Goal: Task Accomplishment & Management: Use online tool/utility

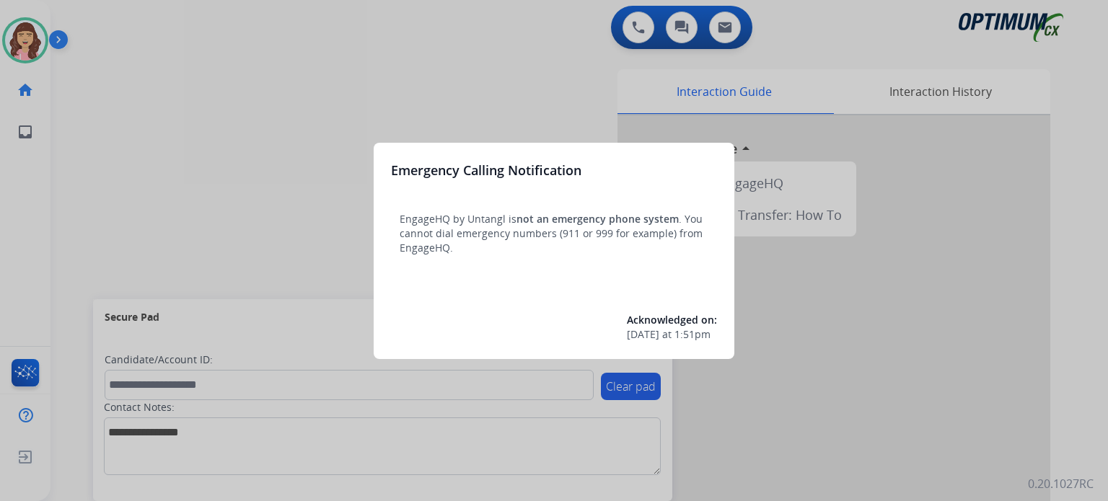
click at [560, 94] on div at bounding box center [554, 250] width 1108 height 501
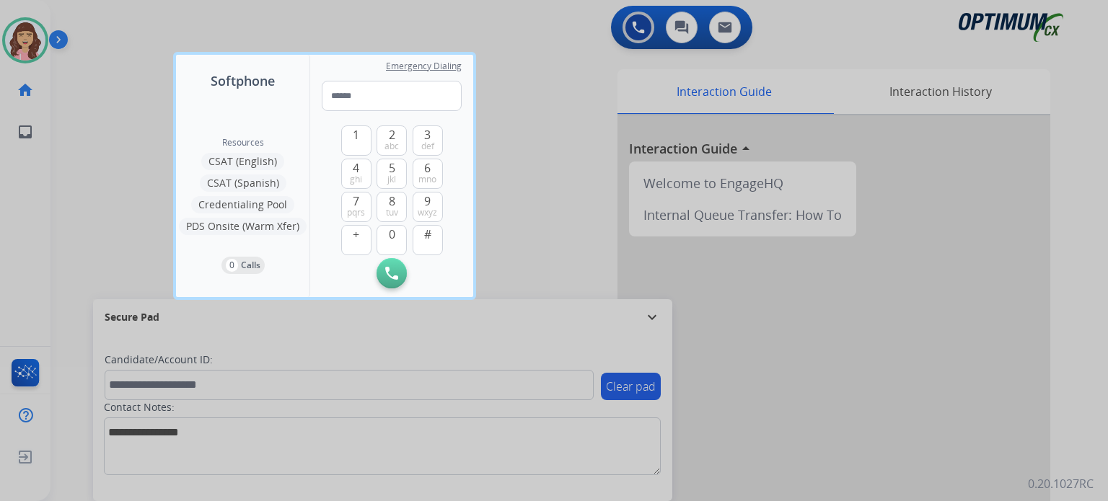
click at [565, 193] on div at bounding box center [554, 250] width 1108 height 501
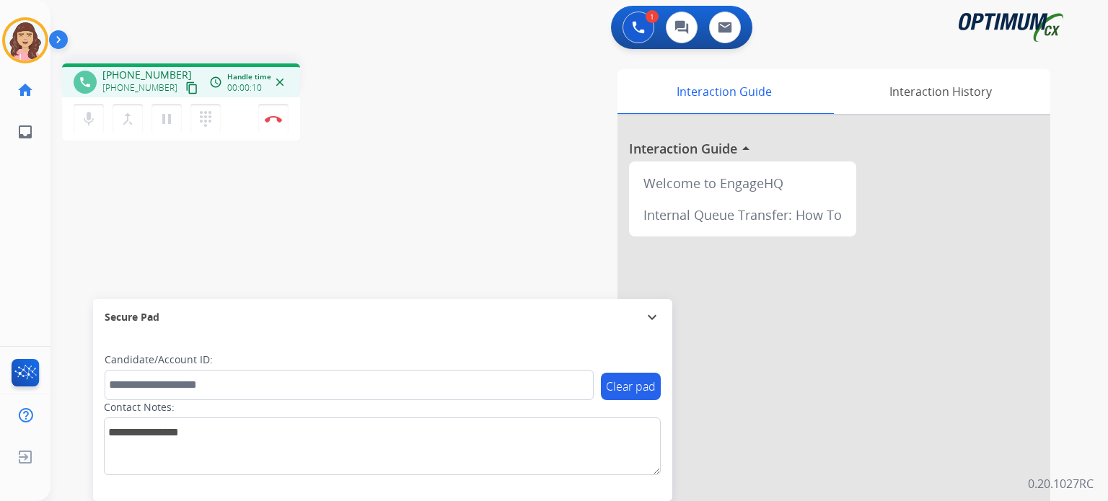
click at [185, 89] on mat-icon "content_copy" at bounding box center [191, 88] width 13 height 13
click at [272, 118] on img at bounding box center [273, 118] width 17 height 7
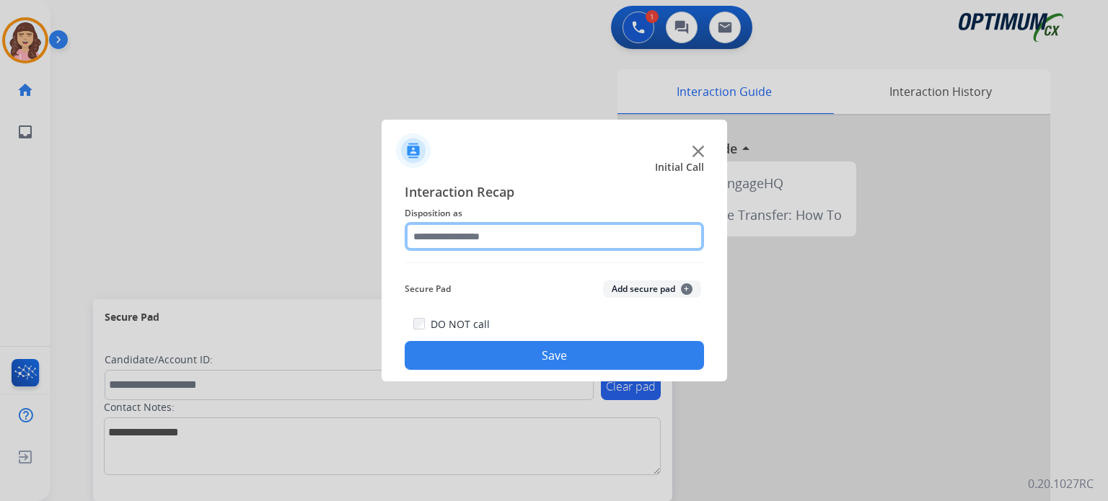
click at [511, 232] on input "text" at bounding box center [554, 236] width 299 height 29
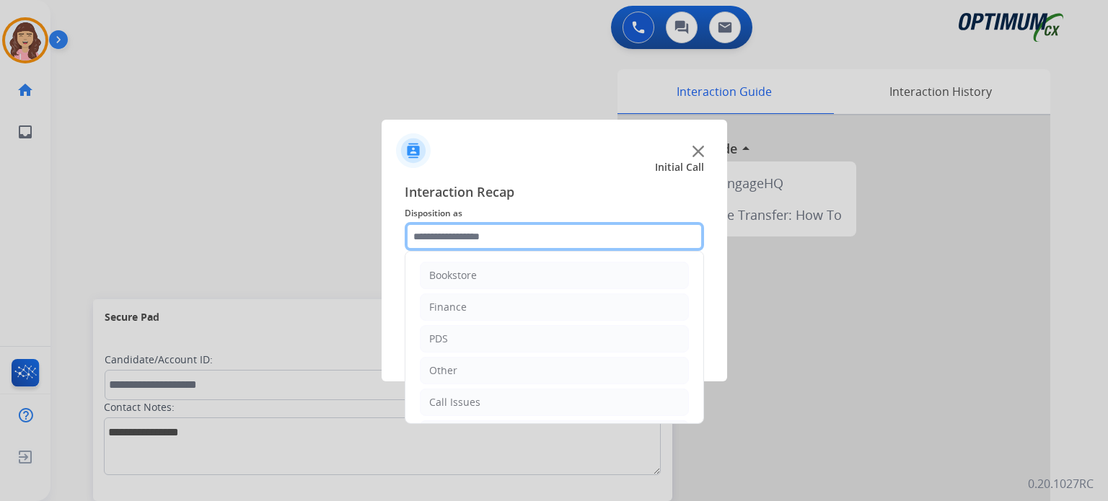
scroll to position [95, 0]
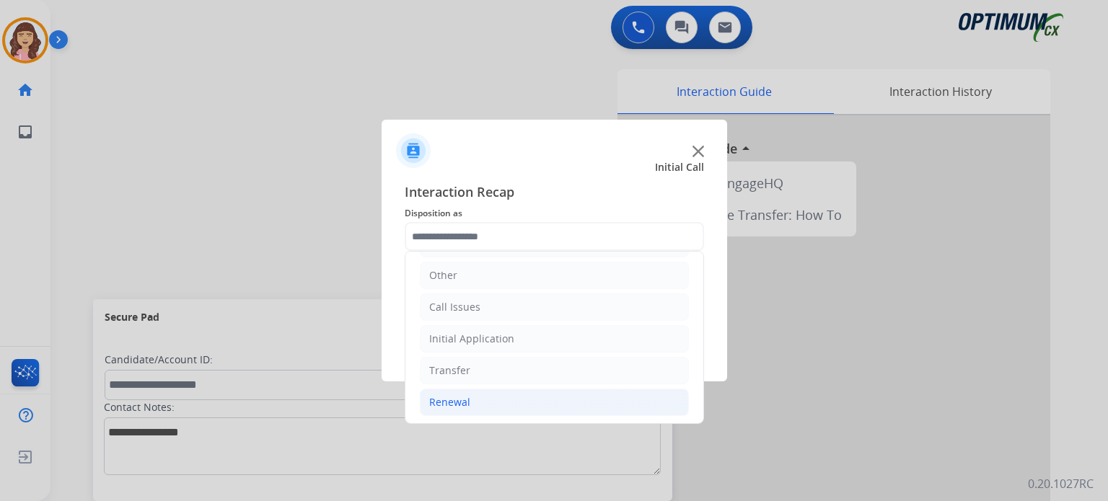
click at [475, 396] on li "Renewal" at bounding box center [554, 402] width 269 height 27
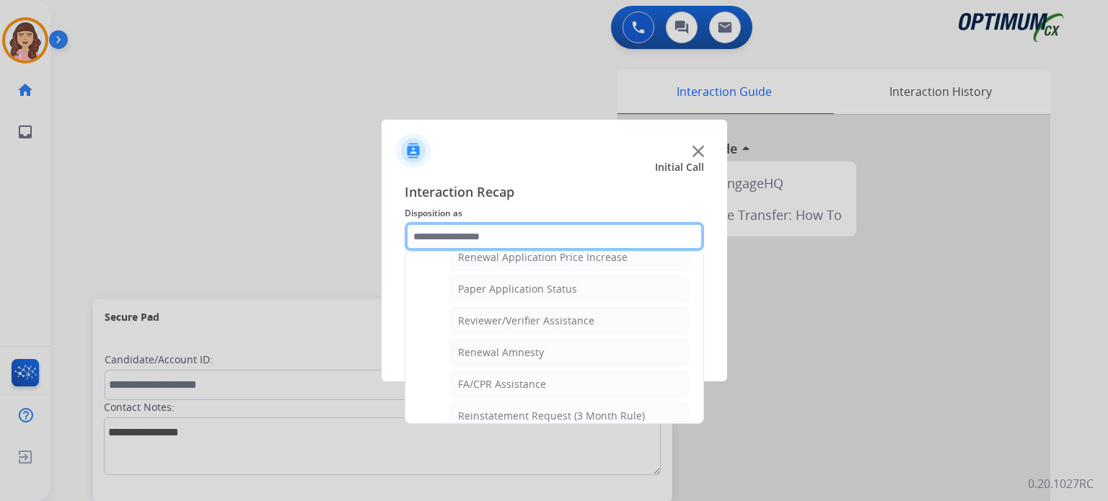
scroll to position [550, 0]
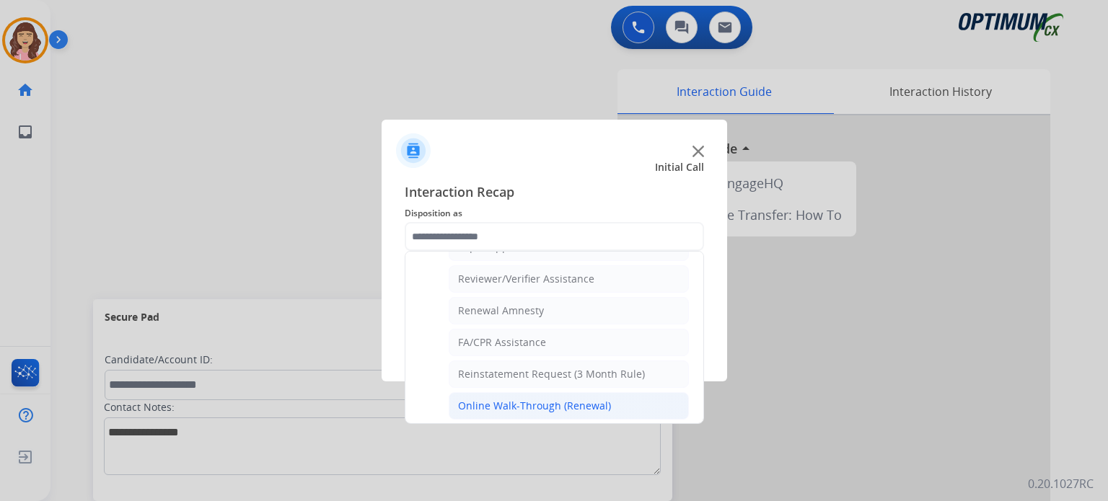
click at [561, 399] on div "Online Walk-Through (Renewal)" at bounding box center [534, 406] width 153 height 14
type input "**********"
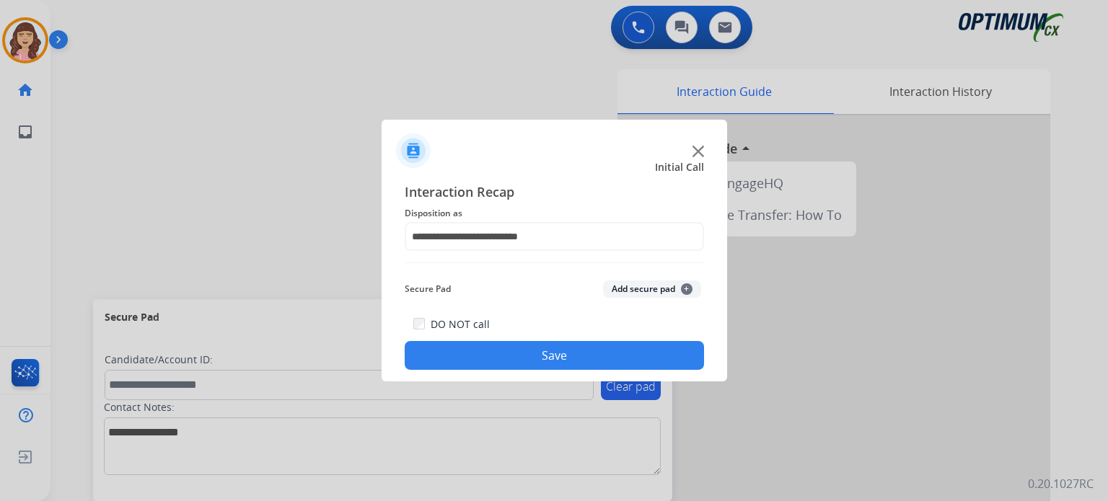
click at [521, 363] on button "Save" at bounding box center [554, 355] width 299 height 29
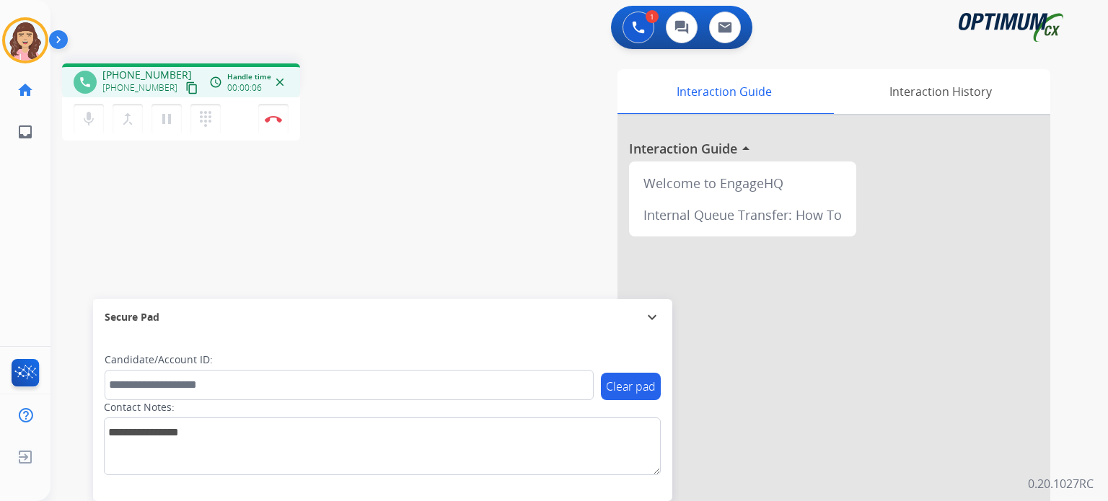
click at [185, 84] on mat-icon "content_copy" at bounding box center [191, 88] width 13 height 13
click at [289, 120] on div "mic Mute merge_type Bridge pause Hold dialpad Dialpad Disconnect" at bounding box center [181, 118] width 238 height 43
click at [279, 120] on img at bounding box center [273, 118] width 17 height 7
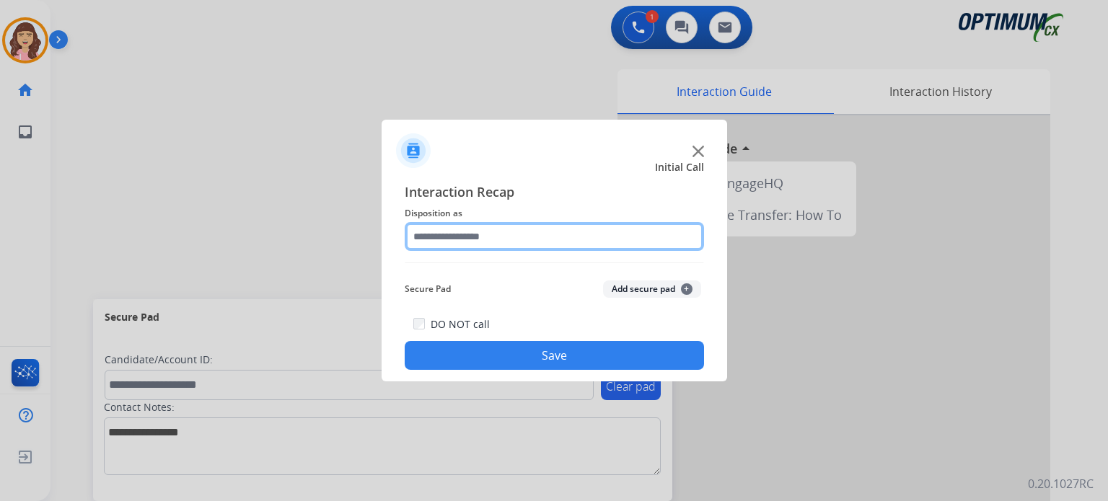
click at [519, 247] on input "text" at bounding box center [554, 236] width 299 height 29
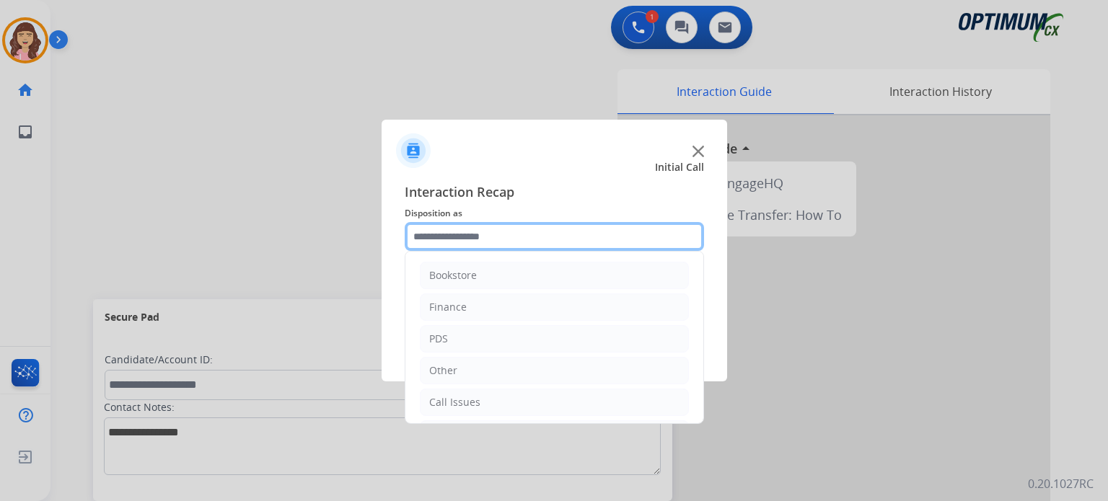
scroll to position [95, 0]
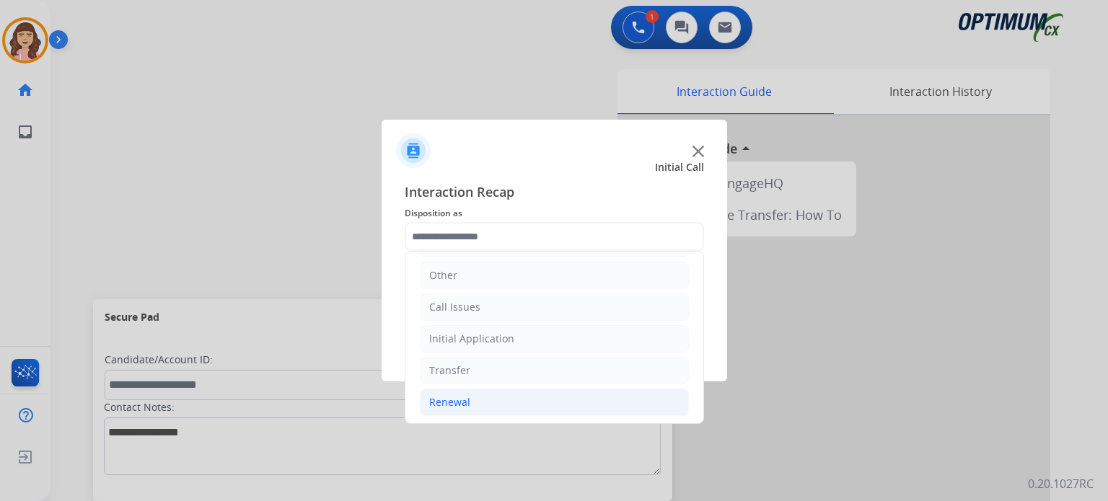
click at [488, 406] on li "Renewal" at bounding box center [554, 402] width 269 height 27
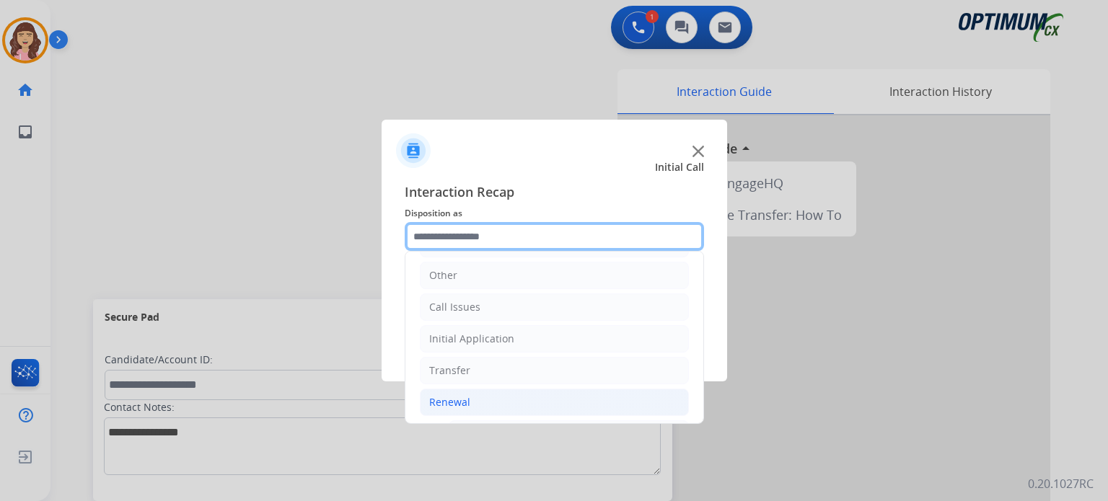
scroll to position [550, 0]
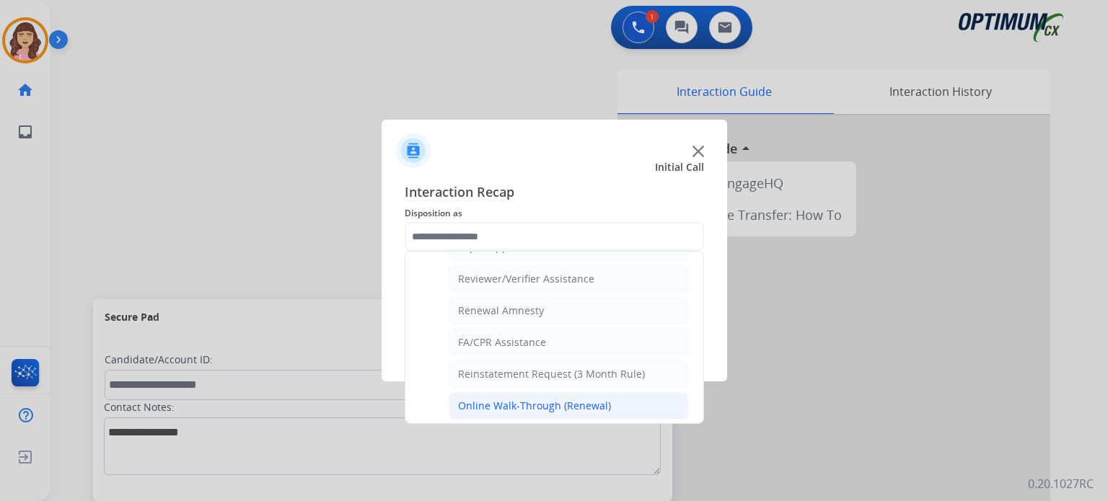
click at [563, 399] on div "Online Walk-Through (Renewal)" at bounding box center [534, 406] width 153 height 14
type input "**********"
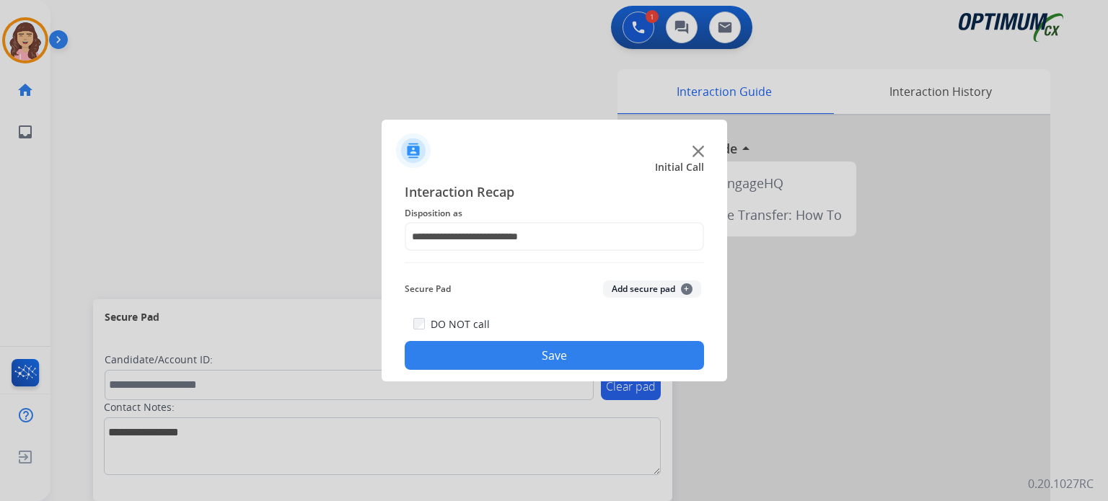
click at [574, 362] on button "Save" at bounding box center [554, 355] width 299 height 29
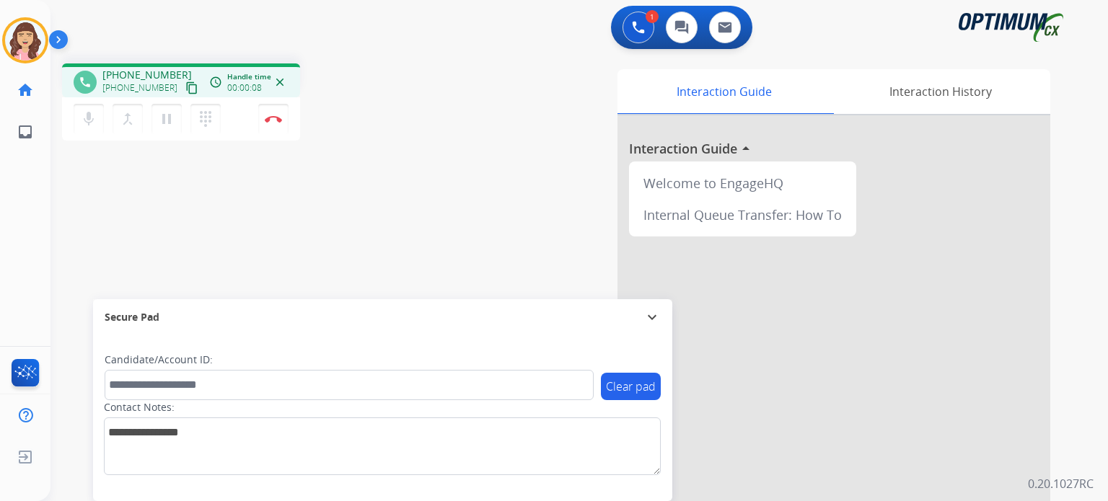
click at [185, 86] on mat-icon "content_copy" at bounding box center [191, 88] width 13 height 13
click at [277, 120] on img at bounding box center [273, 118] width 17 height 7
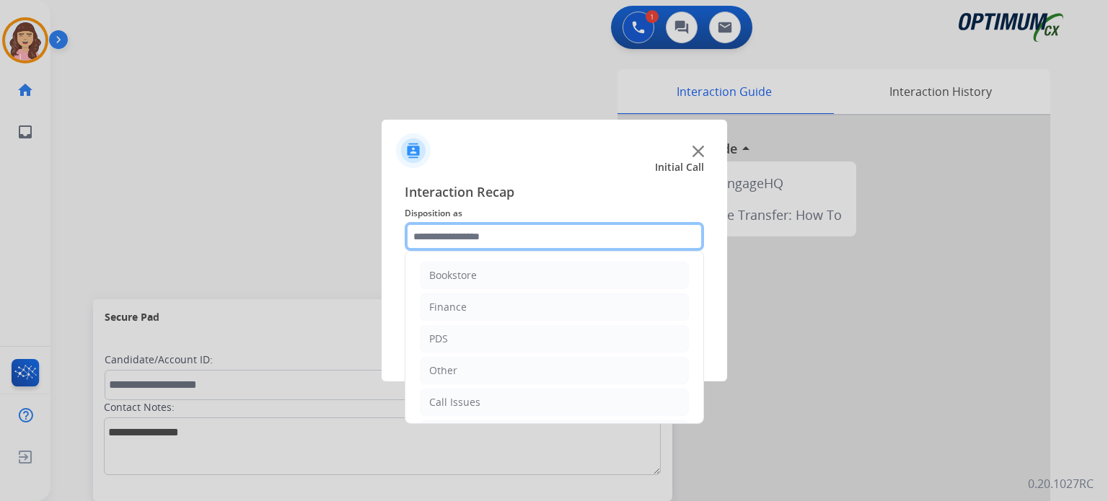
click at [522, 235] on input "text" at bounding box center [554, 236] width 299 height 29
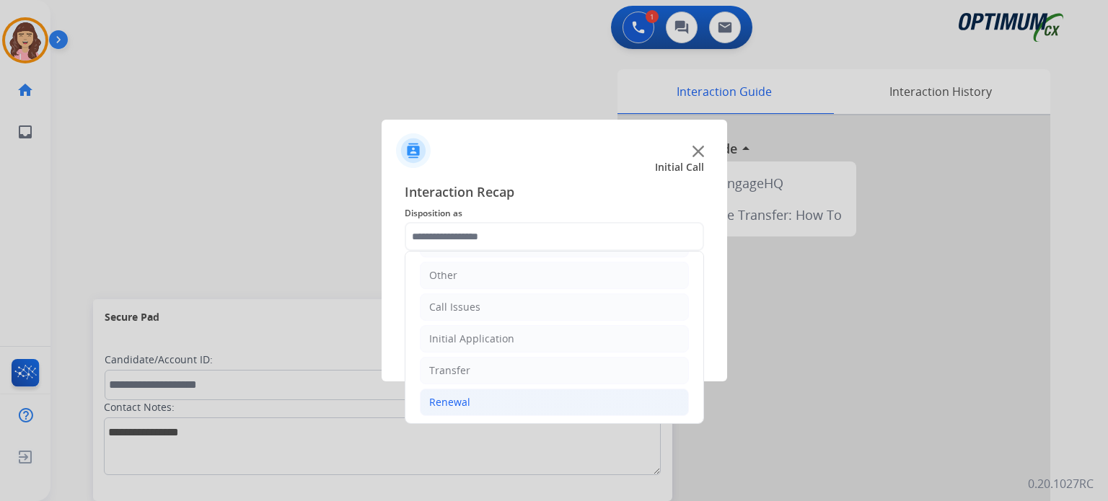
click at [460, 398] on div "Renewal" at bounding box center [449, 402] width 41 height 14
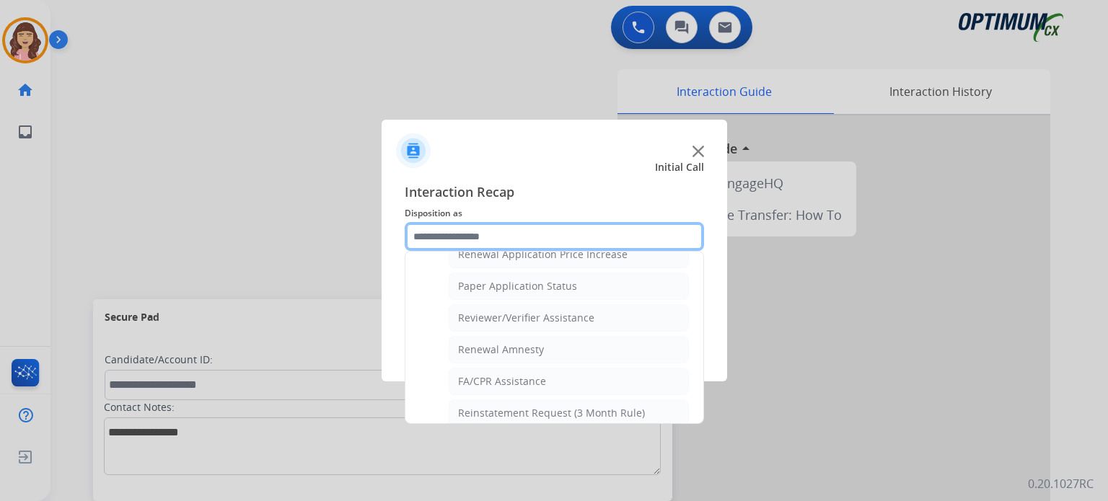
scroll to position [550, 0]
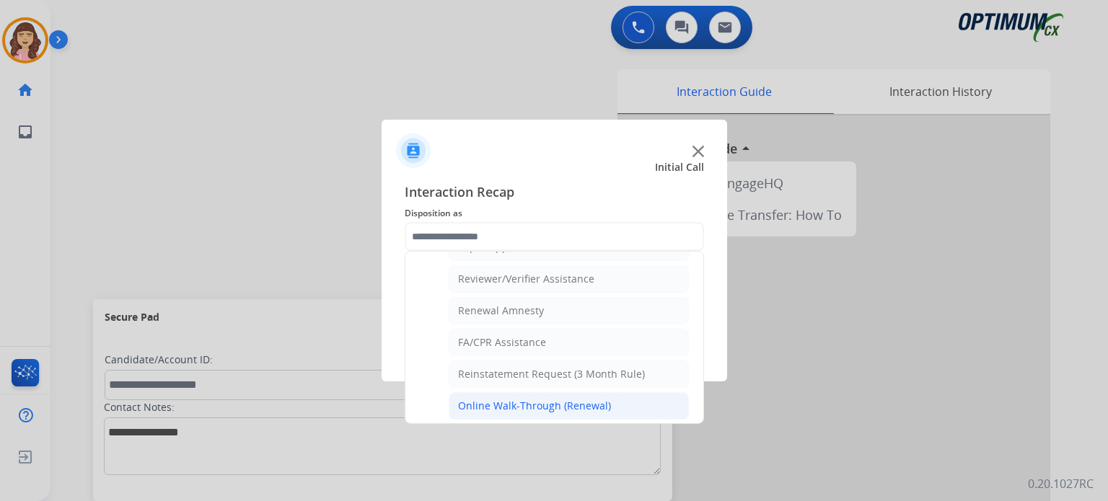
click at [534, 399] on div "Online Walk-Through (Renewal)" at bounding box center [534, 406] width 153 height 14
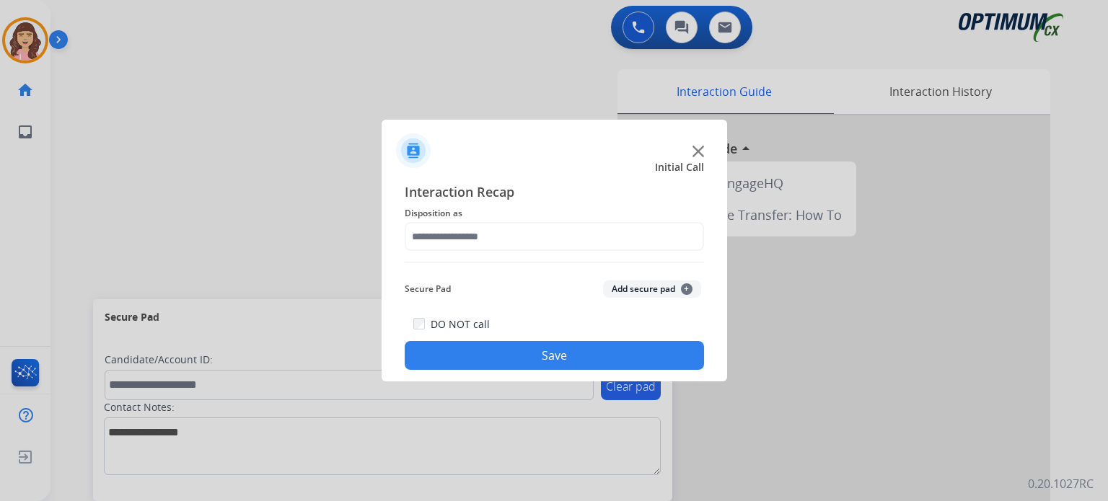
type input "**********"
click at [570, 348] on button "Save" at bounding box center [554, 355] width 299 height 29
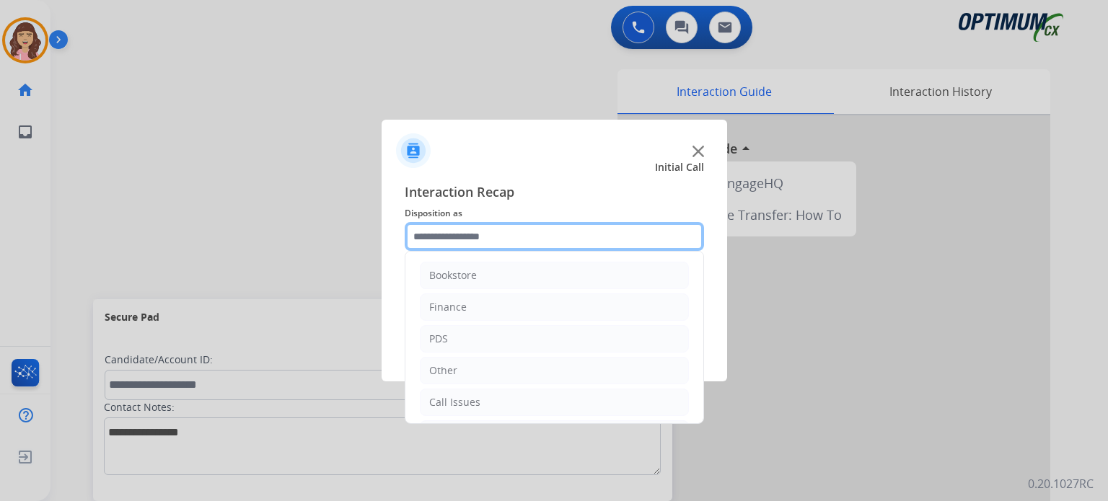
click at [511, 230] on input "text" at bounding box center [554, 236] width 299 height 29
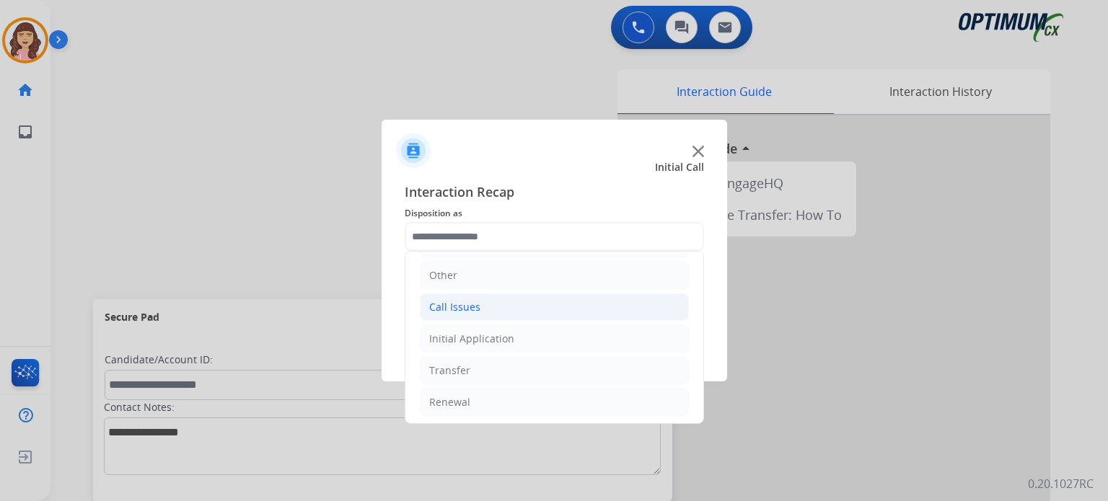
click at [501, 302] on li "Call Issues" at bounding box center [554, 307] width 269 height 27
click at [532, 395] on li "Dropped Call" at bounding box center [569, 402] width 240 height 27
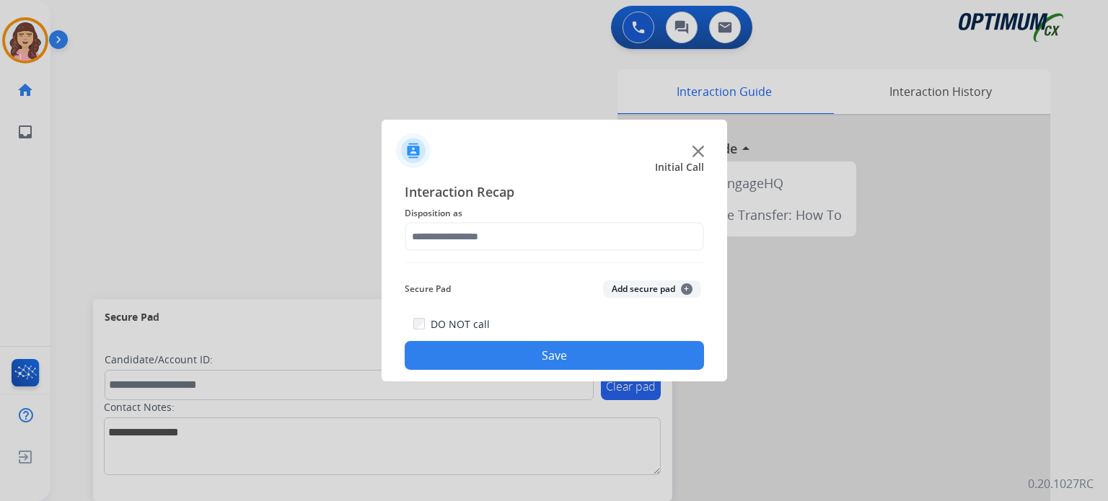
type input "**********"
click at [566, 354] on button "Save" at bounding box center [554, 355] width 299 height 29
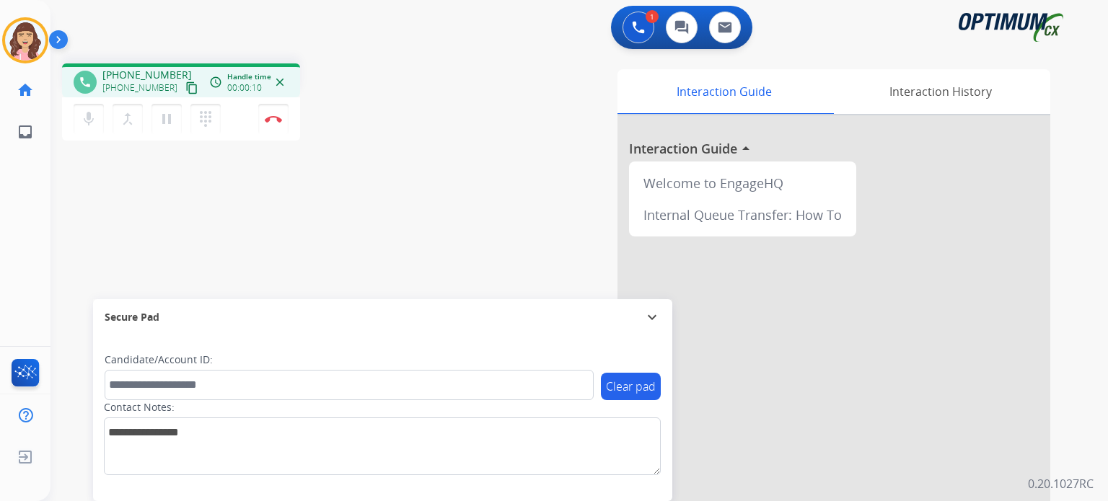
click at [185, 84] on mat-icon "content_copy" at bounding box center [191, 88] width 13 height 13
click at [165, 117] on mat-icon "pause" at bounding box center [166, 118] width 17 height 17
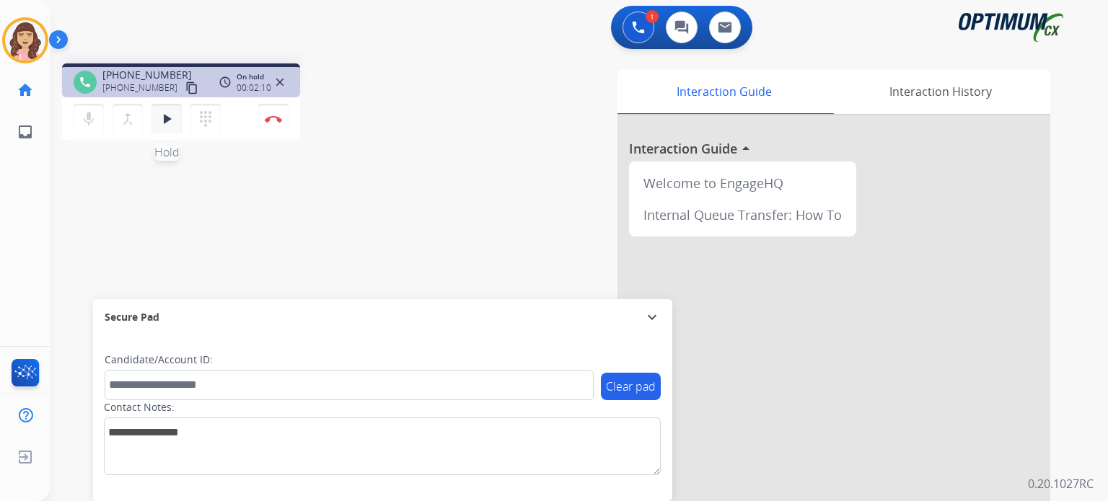
click at [167, 123] on mat-icon "play_arrow" at bounding box center [166, 118] width 17 height 17
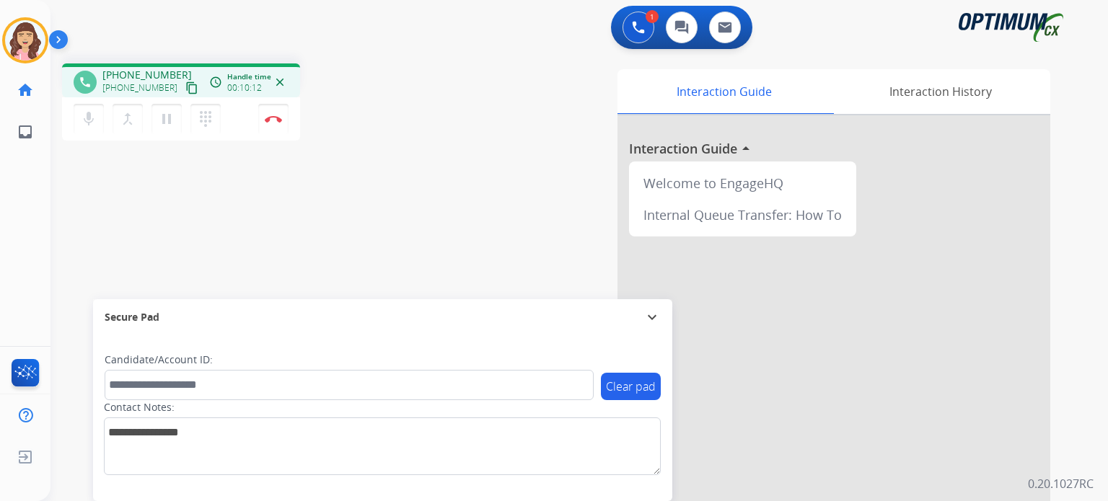
click at [315, 224] on div "phone [PHONE_NUMBER] [PHONE_NUMBER] content_copy access_time Call metrics Queue…" at bounding box center [562, 353] width 1023 height 602
click at [277, 122] on img at bounding box center [273, 118] width 17 height 7
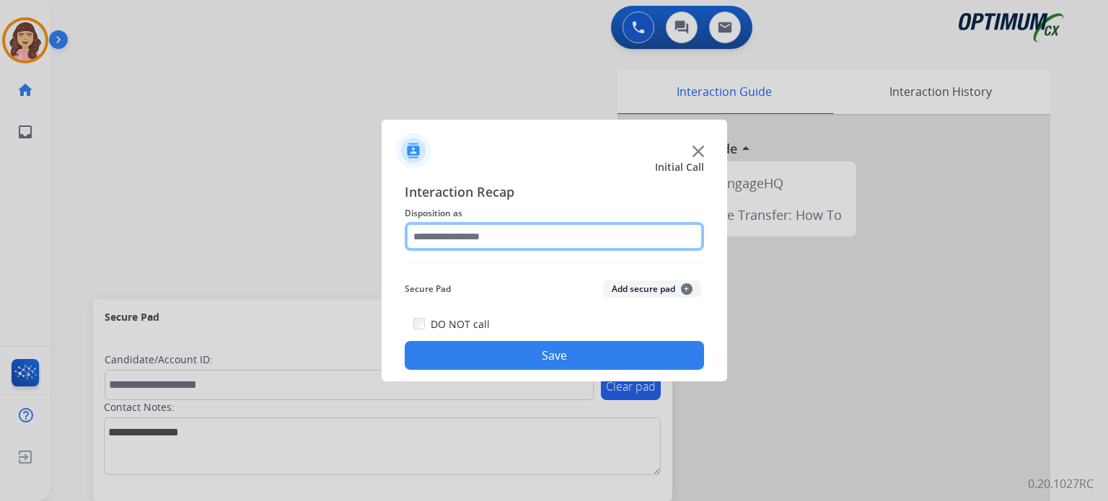
click at [512, 246] on input "text" at bounding box center [554, 236] width 299 height 29
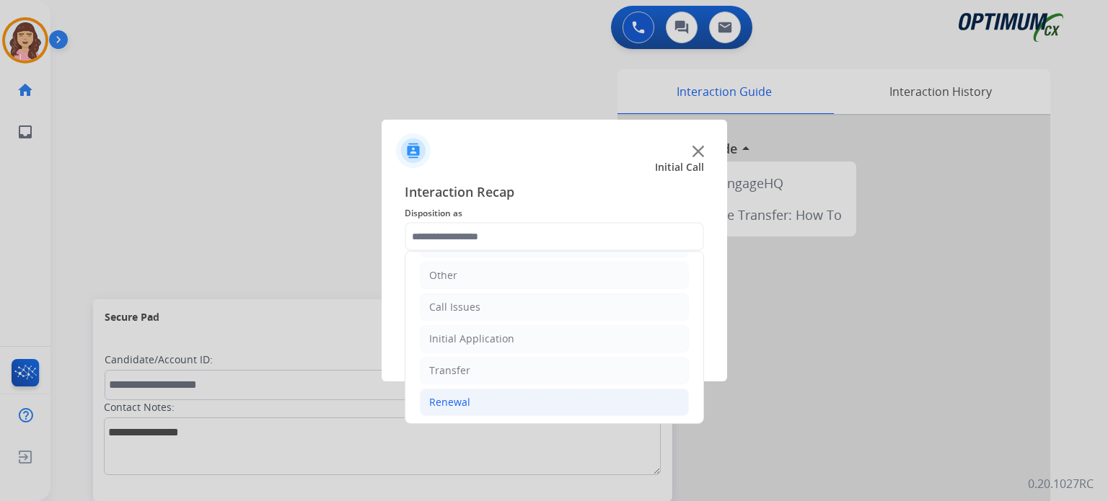
click at [465, 398] on div "Renewal" at bounding box center [449, 402] width 41 height 14
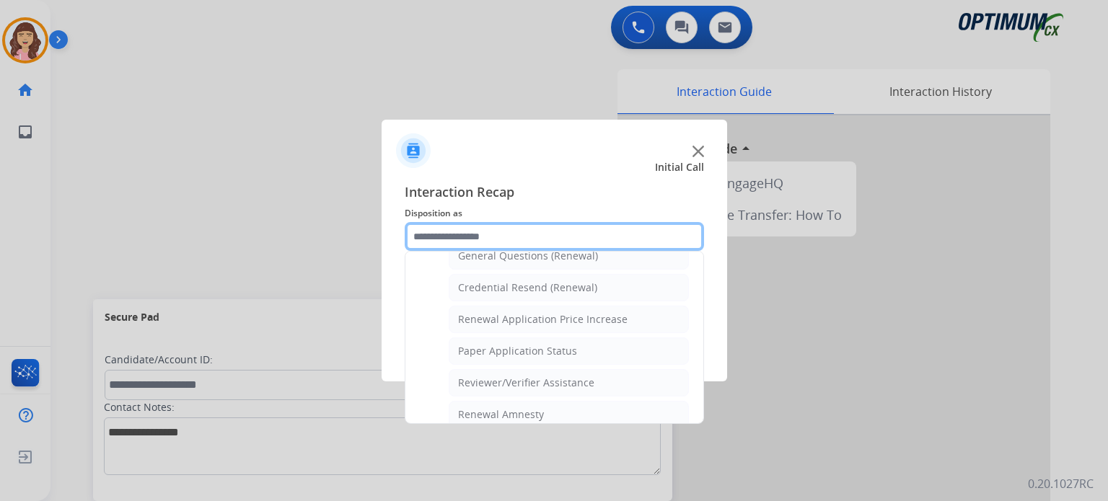
scroll to position [453, 0]
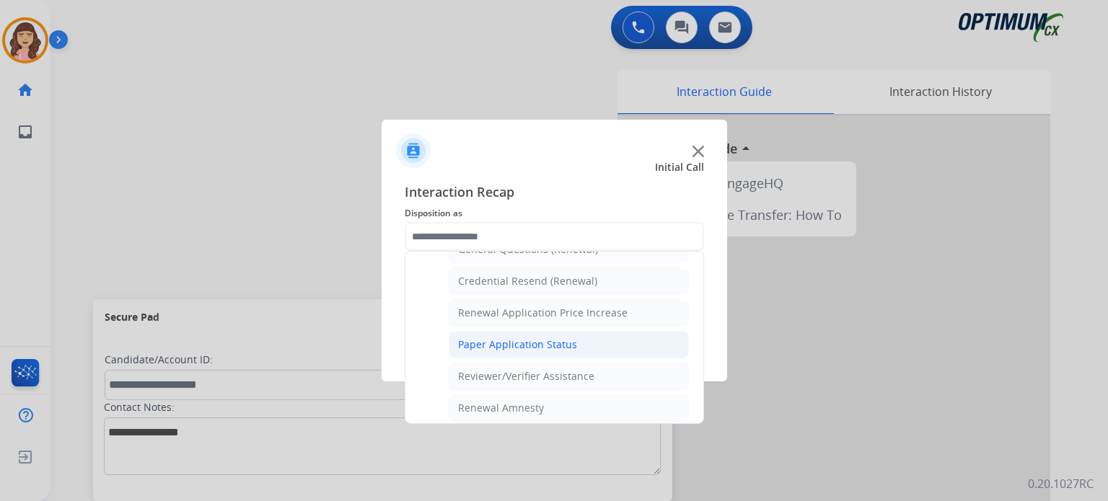
click at [530, 338] on div "Paper Application Status" at bounding box center [517, 345] width 119 height 14
type input "**********"
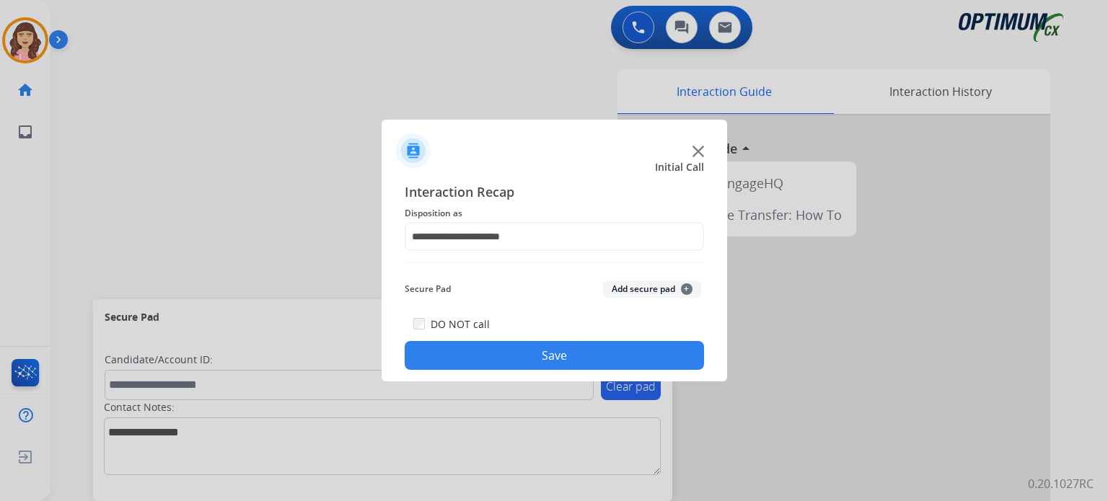
click at [530, 348] on button "Save" at bounding box center [554, 355] width 299 height 29
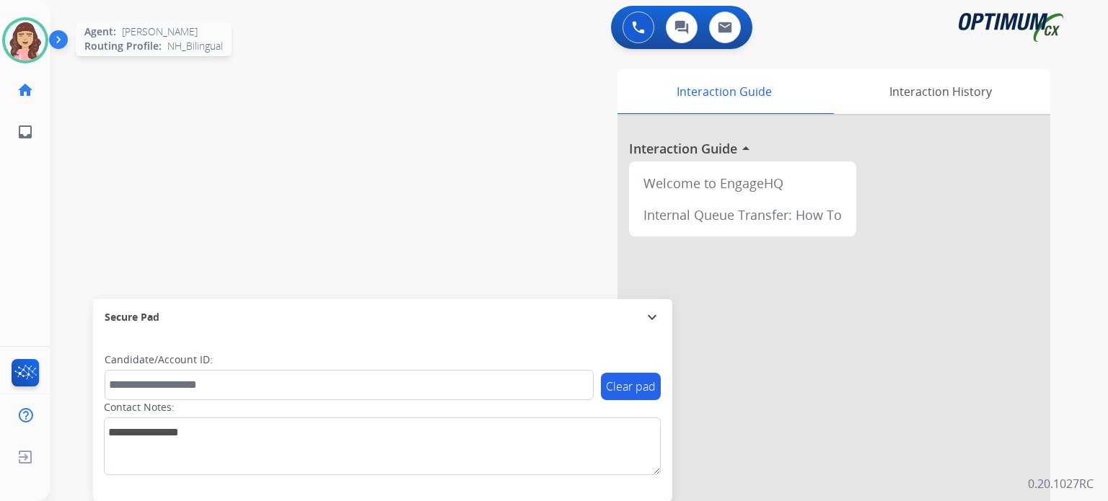
click at [24, 37] on img at bounding box center [25, 40] width 40 height 40
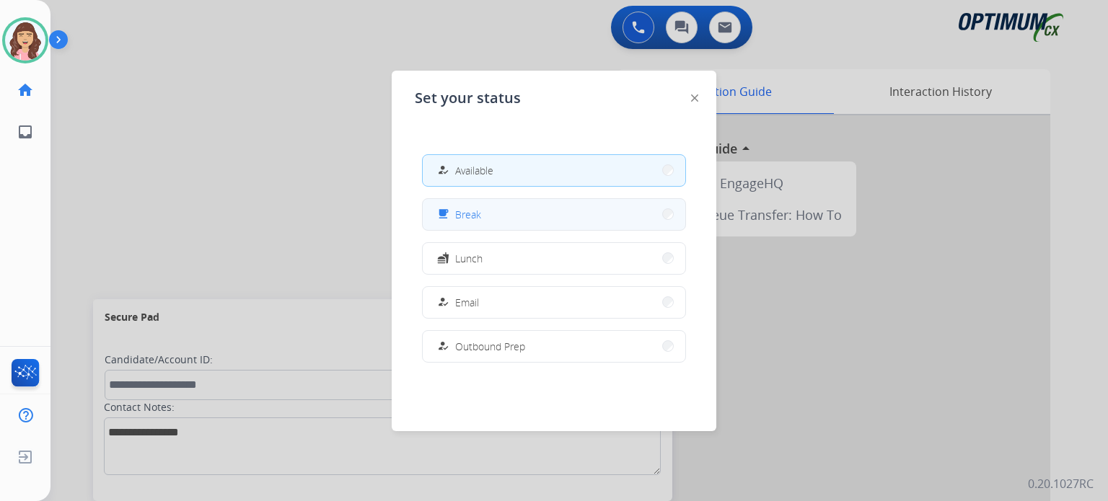
click at [467, 219] on span "Break" at bounding box center [468, 214] width 26 height 15
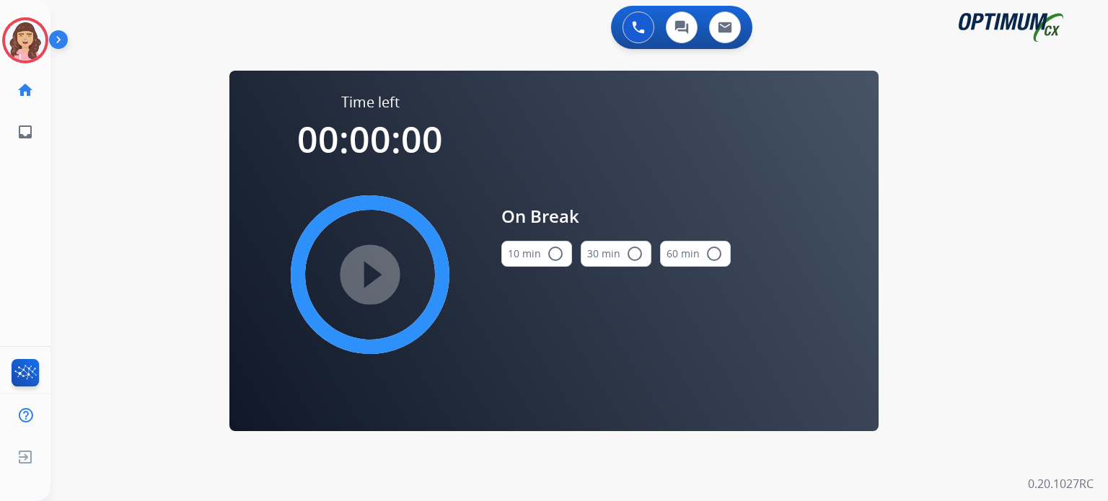
click at [554, 253] on mat-icon "radio_button_unchecked" at bounding box center [555, 253] width 17 height 17
click at [361, 278] on mat-icon "play_circle_filled" at bounding box center [369, 274] width 17 height 17
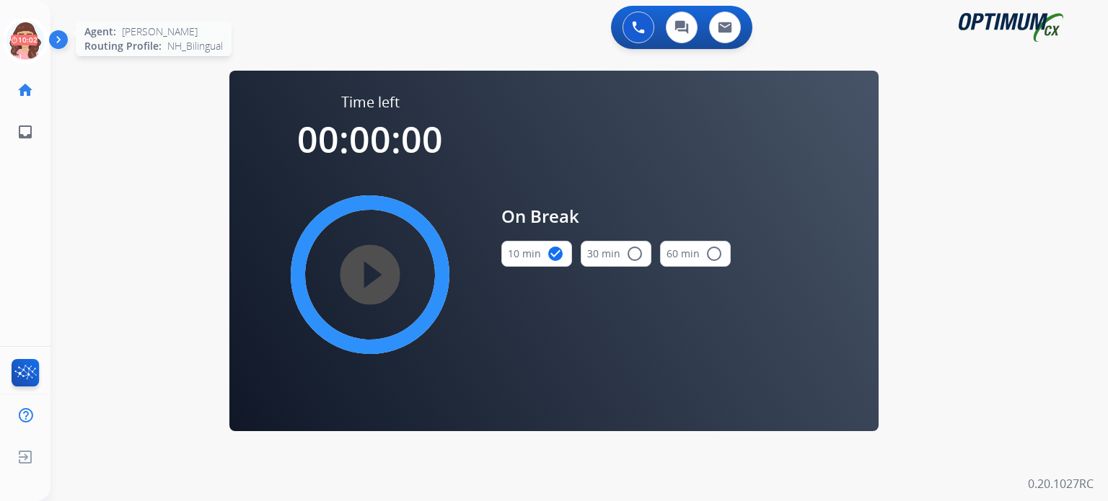
click at [23, 38] on icon at bounding box center [25, 40] width 47 height 47
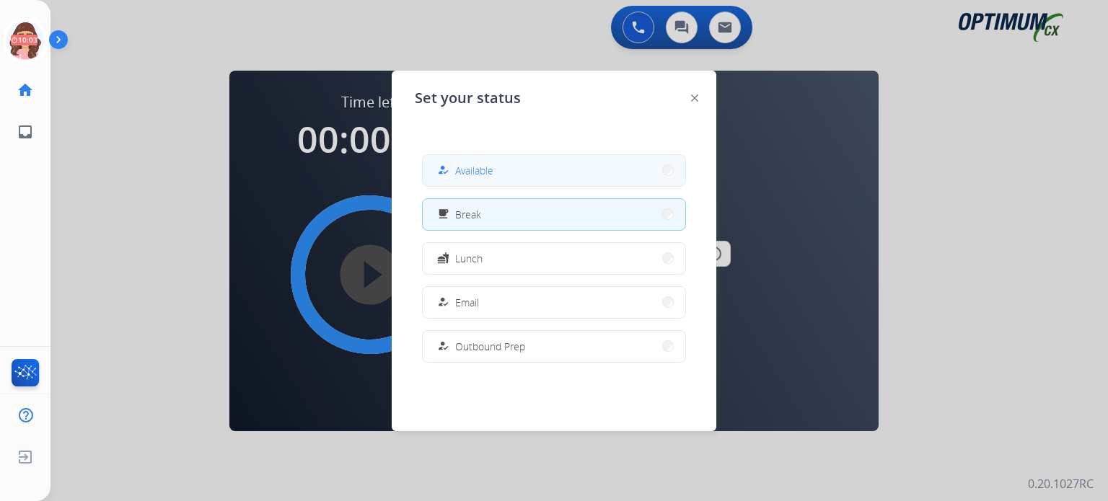
click at [456, 170] on div "how_to_reg Available" at bounding box center [463, 170] width 59 height 17
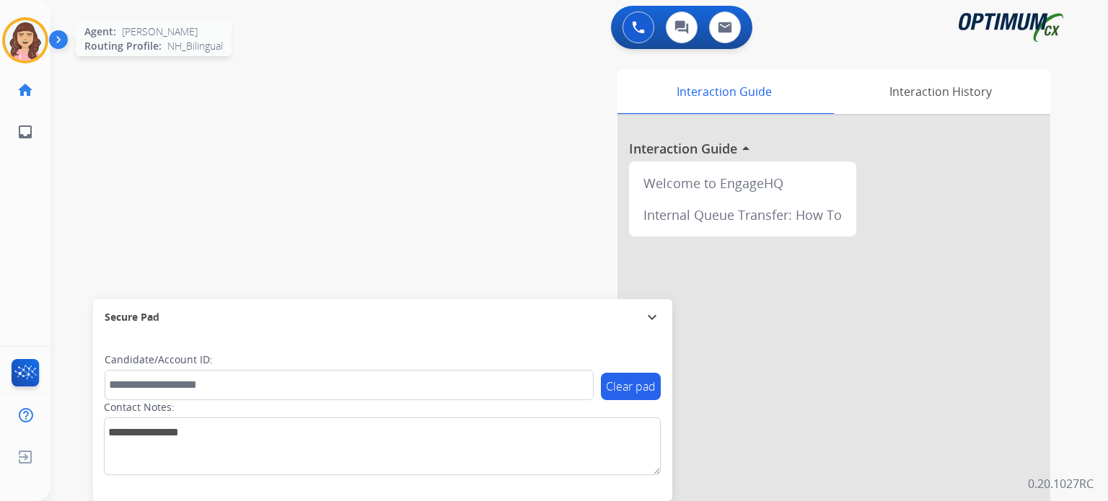
click at [19, 51] on img at bounding box center [25, 40] width 40 height 40
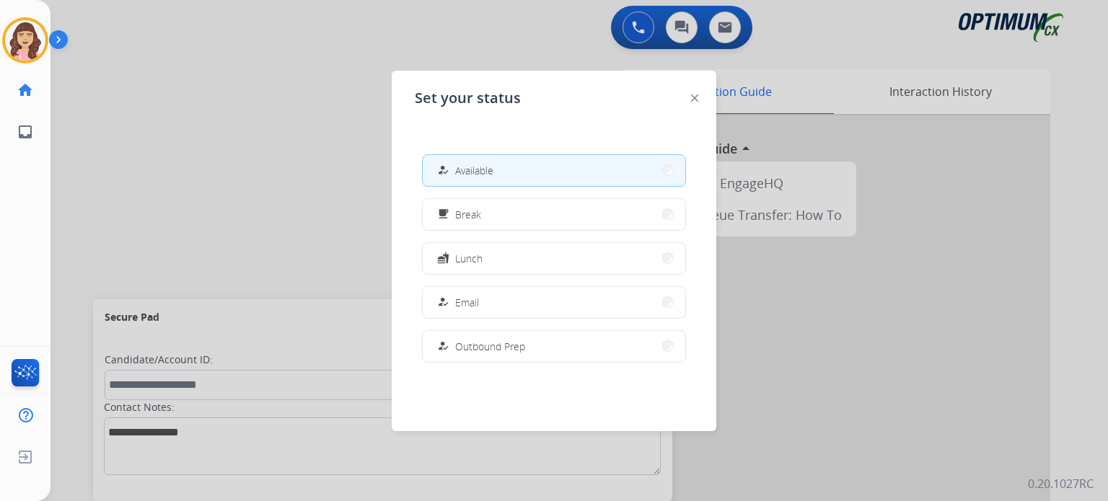
click at [245, 172] on div at bounding box center [554, 250] width 1108 height 501
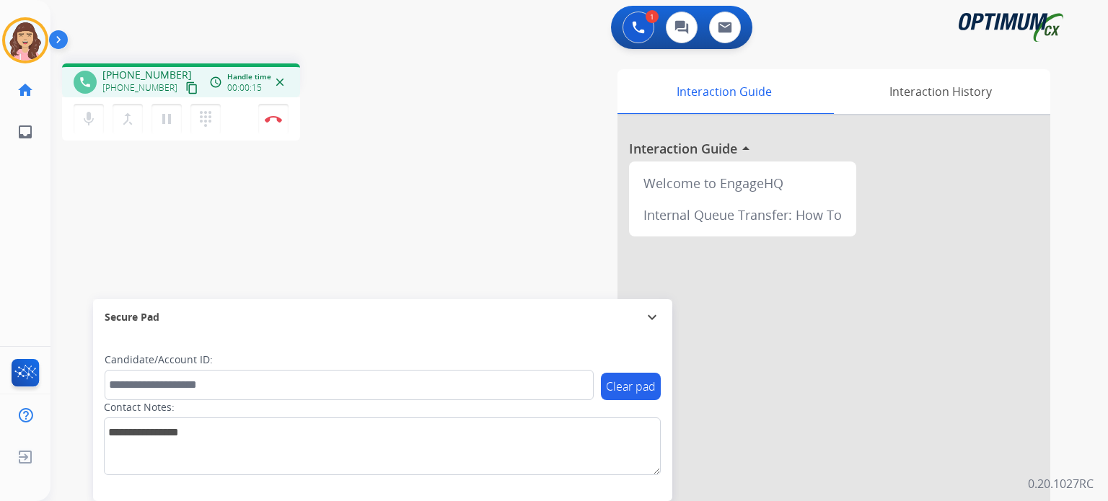
click at [185, 89] on mat-icon "content_copy" at bounding box center [191, 88] width 13 height 13
click at [164, 126] on mat-icon "pause" at bounding box center [166, 118] width 17 height 17
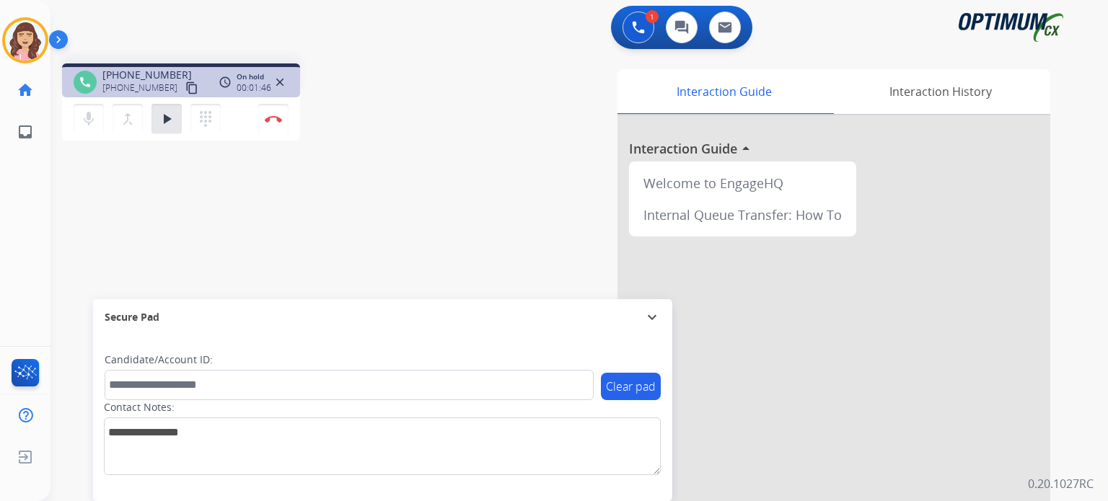
click at [280, 239] on div "phone [PHONE_NUMBER] [PHONE_NUMBER] content_copy access_time Call metrics Queue…" at bounding box center [562, 353] width 1023 height 602
click at [185, 88] on mat-icon "content_copy" at bounding box center [191, 88] width 13 height 13
click at [298, 251] on div "phone [PHONE_NUMBER] [PHONE_NUMBER] content_copy access_time Call metrics Queue…" at bounding box center [562, 353] width 1023 height 602
click at [168, 125] on mat-icon "play_arrow" at bounding box center [166, 118] width 17 height 17
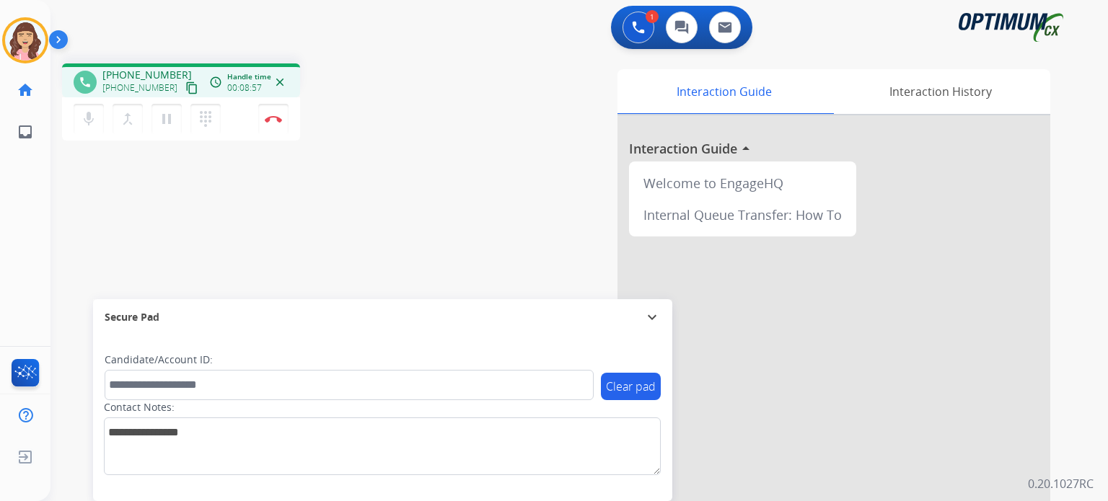
click at [389, 232] on div "phone [PHONE_NUMBER] [PHONE_NUMBER] content_copy access_time Call metrics Queue…" at bounding box center [562, 353] width 1023 height 602
click at [270, 120] on img at bounding box center [273, 118] width 17 height 7
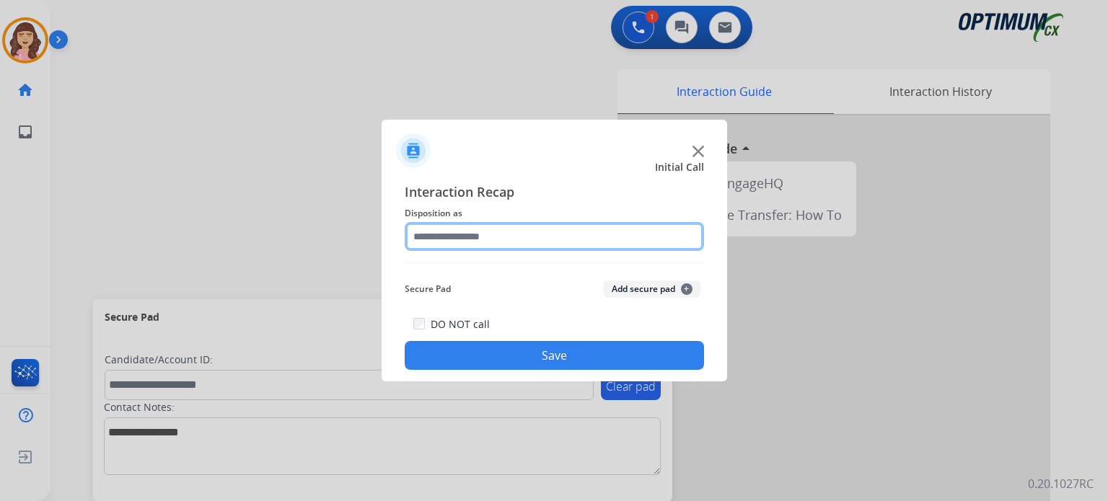
click at [488, 242] on input "text" at bounding box center [554, 236] width 299 height 29
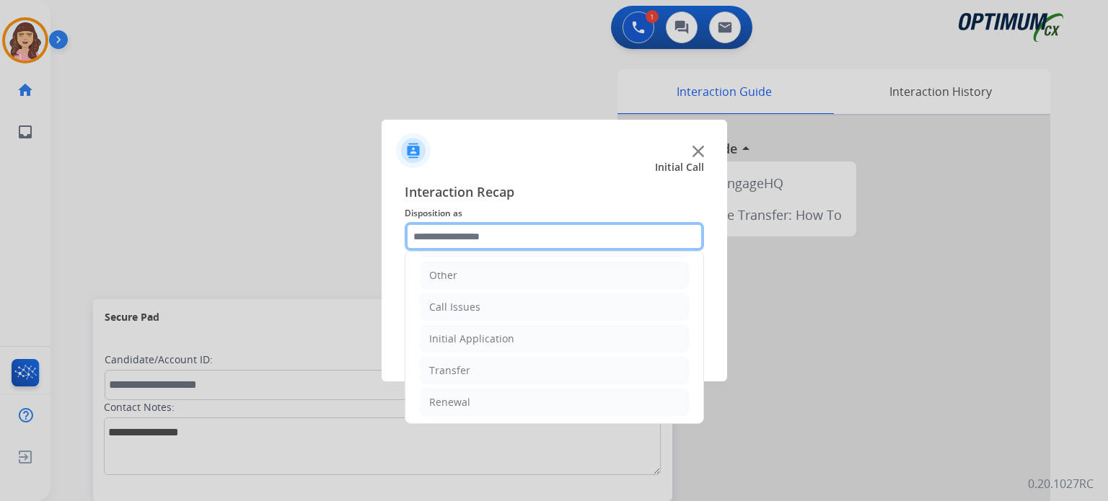
scroll to position [0, 0]
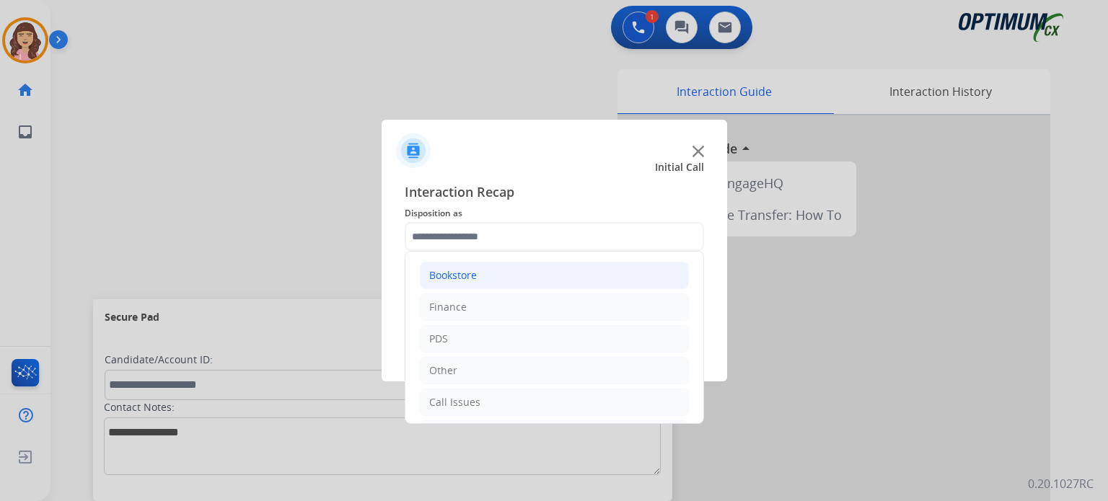
click at [464, 273] on div "Bookstore" at bounding box center [453, 275] width 48 height 14
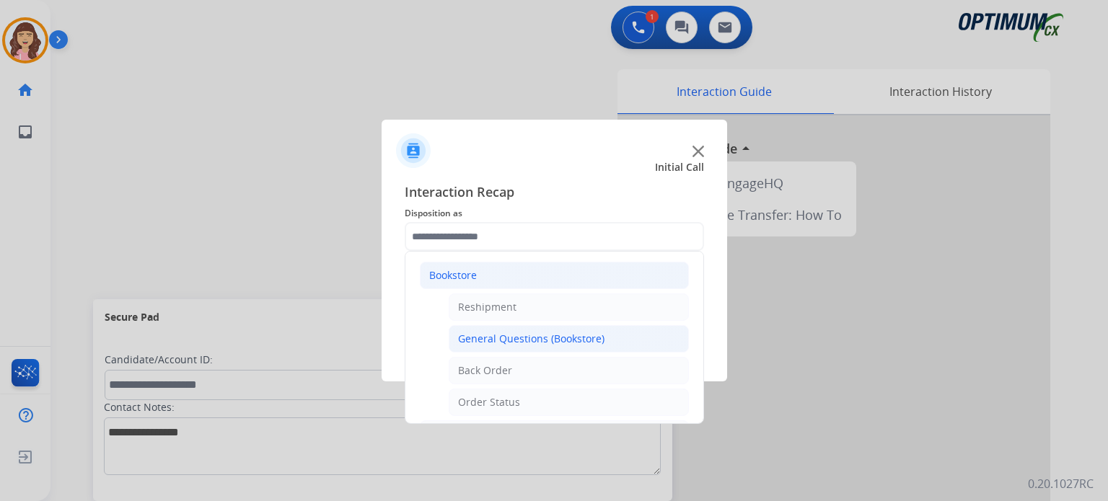
click at [509, 338] on div "General Questions (Bookstore)" at bounding box center [531, 339] width 146 height 14
type input "**********"
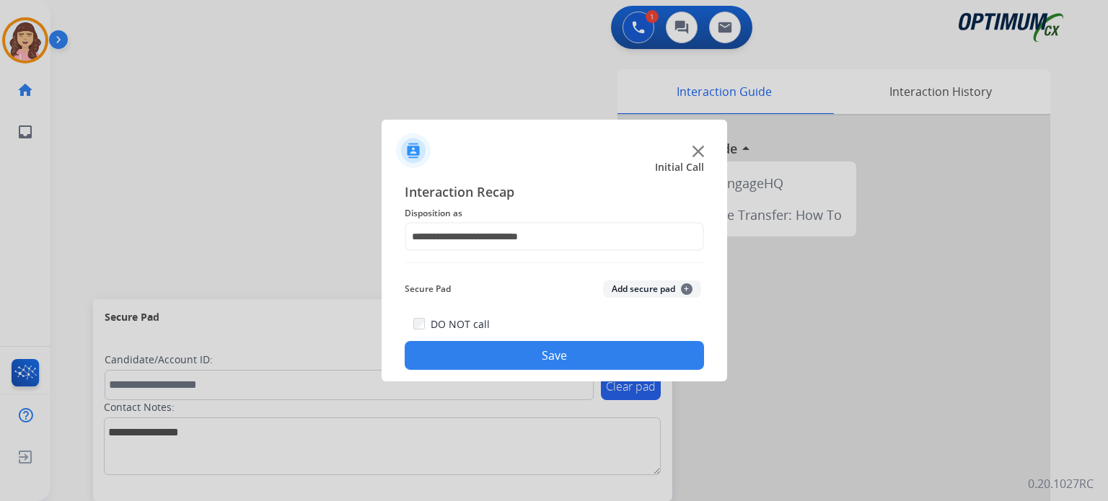
click at [525, 361] on button "Save" at bounding box center [554, 355] width 299 height 29
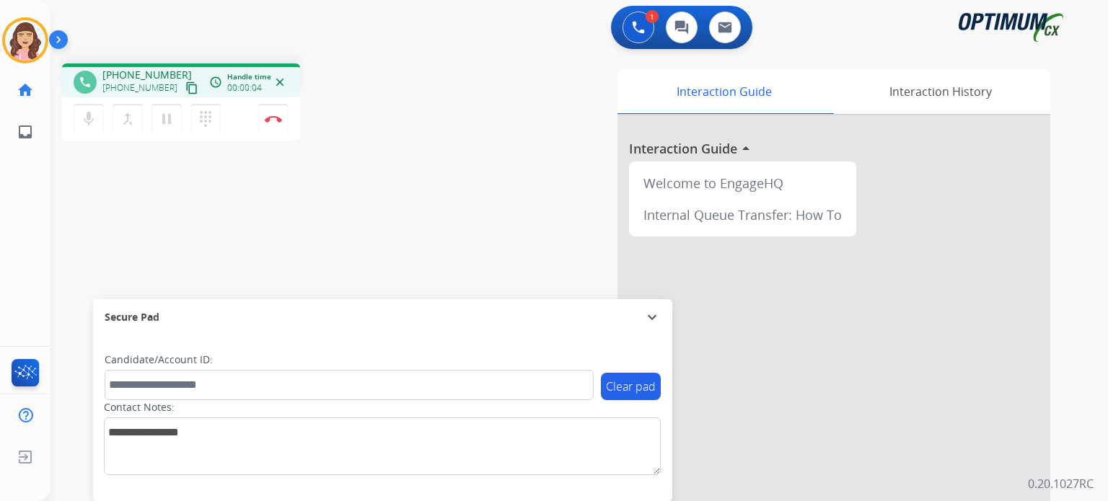
click at [185, 88] on mat-icon "content_copy" at bounding box center [191, 88] width 13 height 13
click at [166, 120] on mat-icon "pause" at bounding box center [166, 118] width 17 height 17
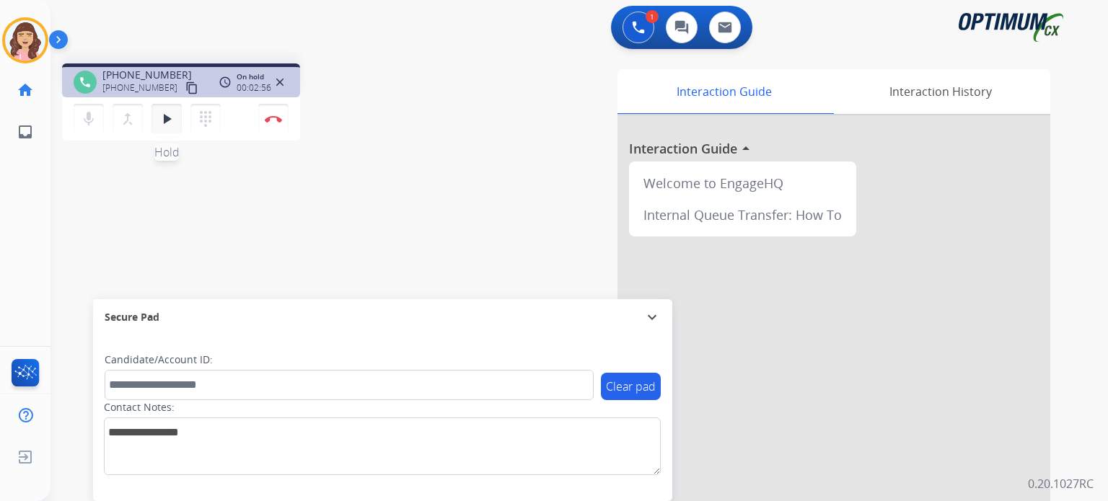
click at [169, 123] on mat-icon "play_arrow" at bounding box center [166, 118] width 17 height 17
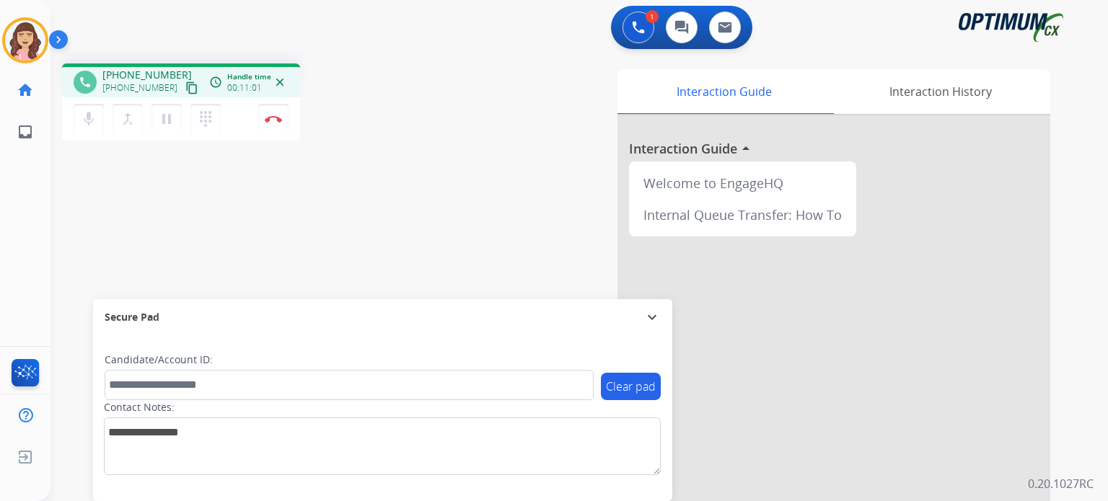
click at [185, 85] on mat-icon "content_copy" at bounding box center [191, 88] width 13 height 13
click at [345, 217] on div "phone [PHONE_NUMBER] [PHONE_NUMBER] content_copy access_time Call metrics Queue…" at bounding box center [562, 353] width 1023 height 602
click at [275, 120] on img at bounding box center [273, 118] width 17 height 7
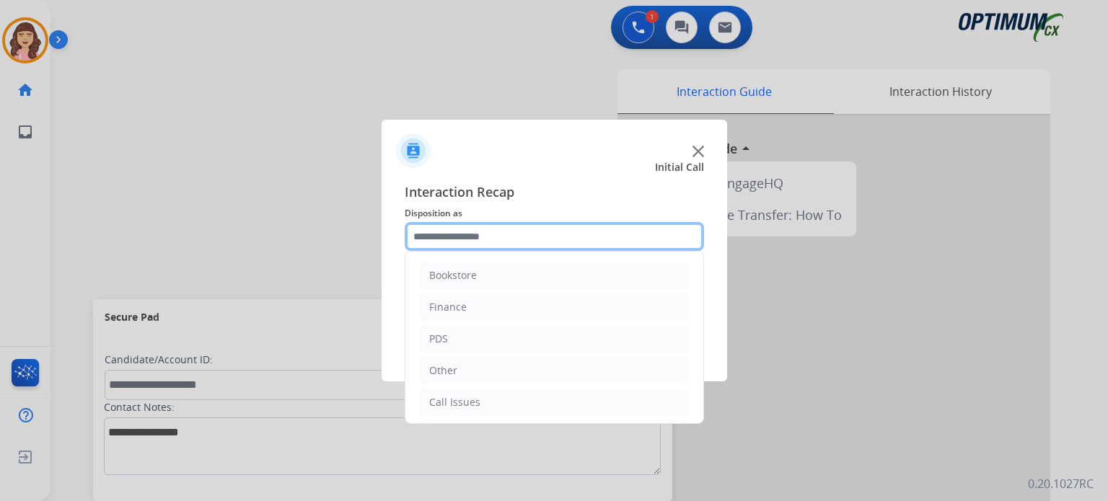
click at [493, 239] on input "text" at bounding box center [554, 236] width 299 height 29
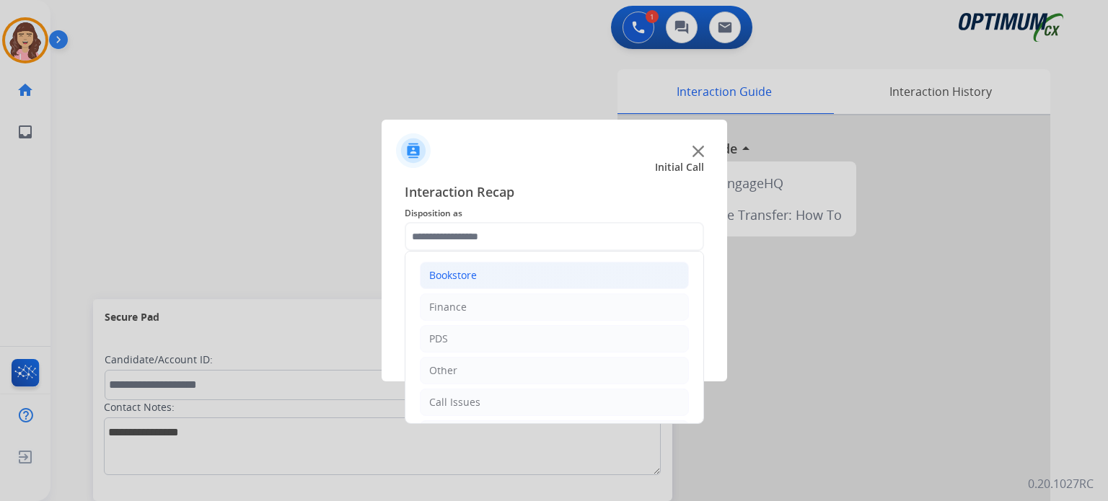
click at [531, 268] on li "Bookstore" at bounding box center [554, 275] width 269 height 27
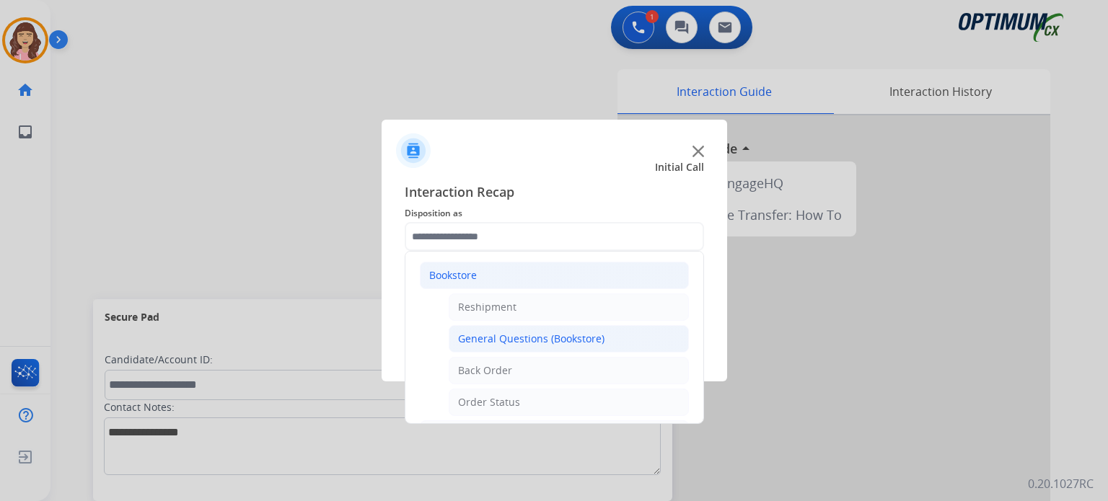
click at [528, 341] on div "General Questions (Bookstore)" at bounding box center [531, 339] width 146 height 14
type input "**********"
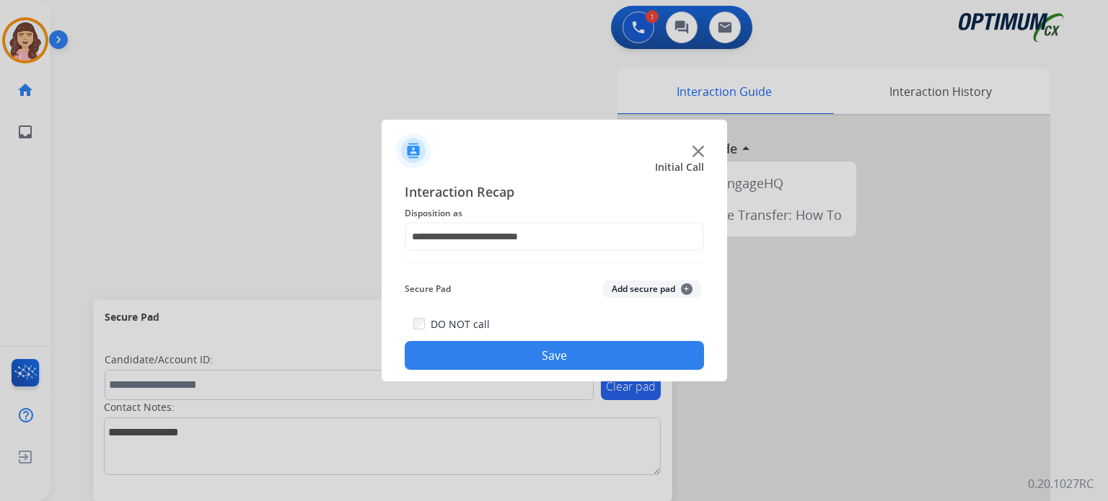
click at [573, 356] on button "Save" at bounding box center [554, 355] width 299 height 29
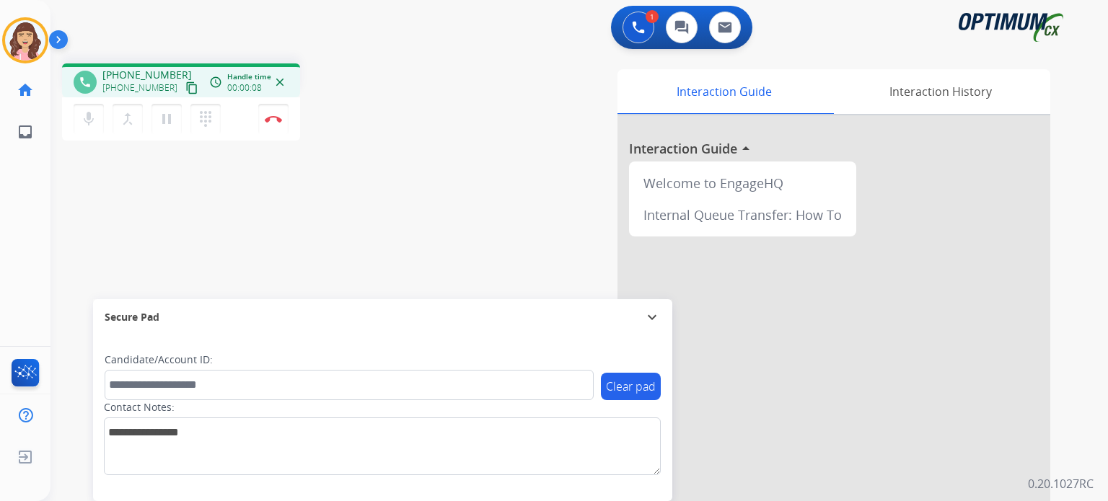
click at [185, 82] on mat-icon "content_copy" at bounding box center [191, 88] width 13 height 13
click at [274, 118] on img at bounding box center [273, 118] width 17 height 7
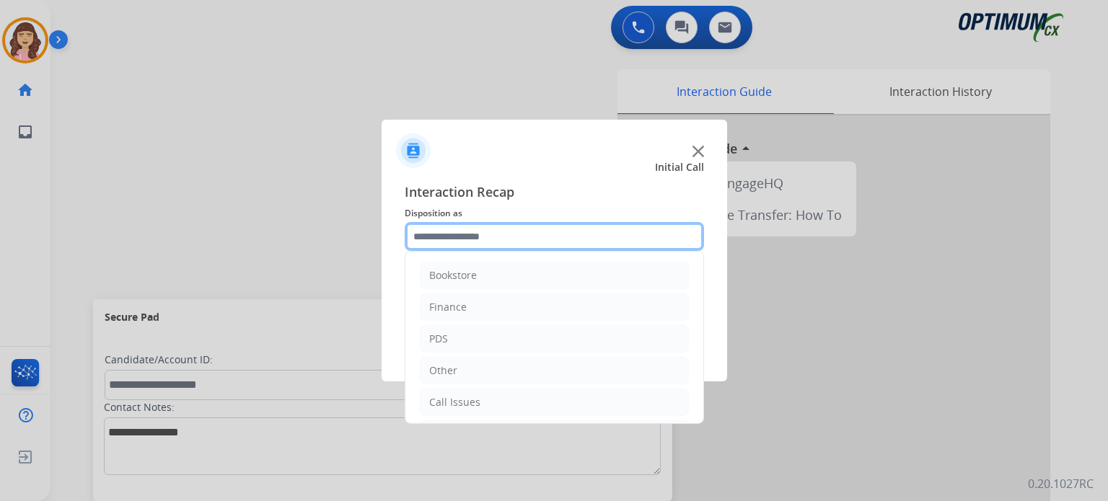
click at [479, 241] on input "text" at bounding box center [554, 236] width 299 height 29
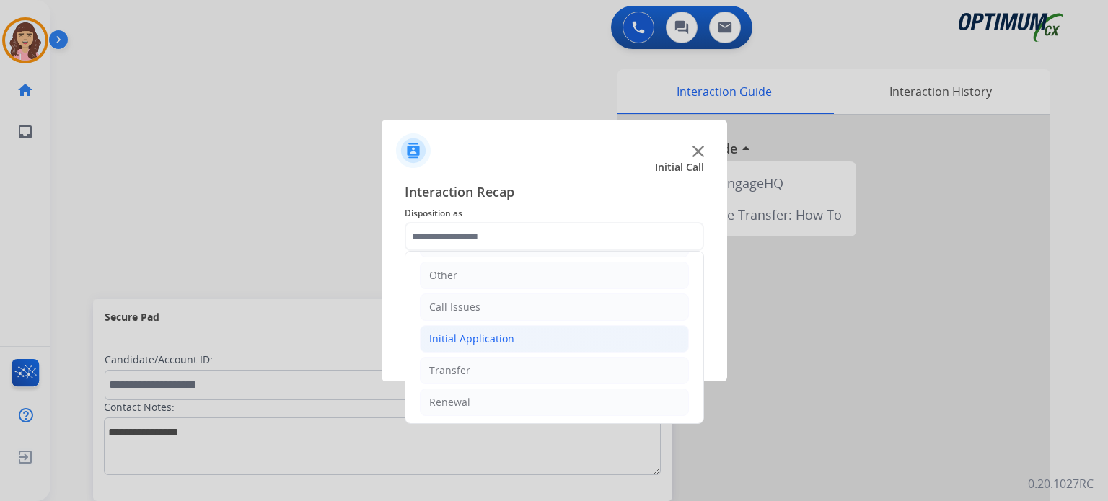
click at [519, 328] on li "Initial Application" at bounding box center [554, 338] width 269 height 27
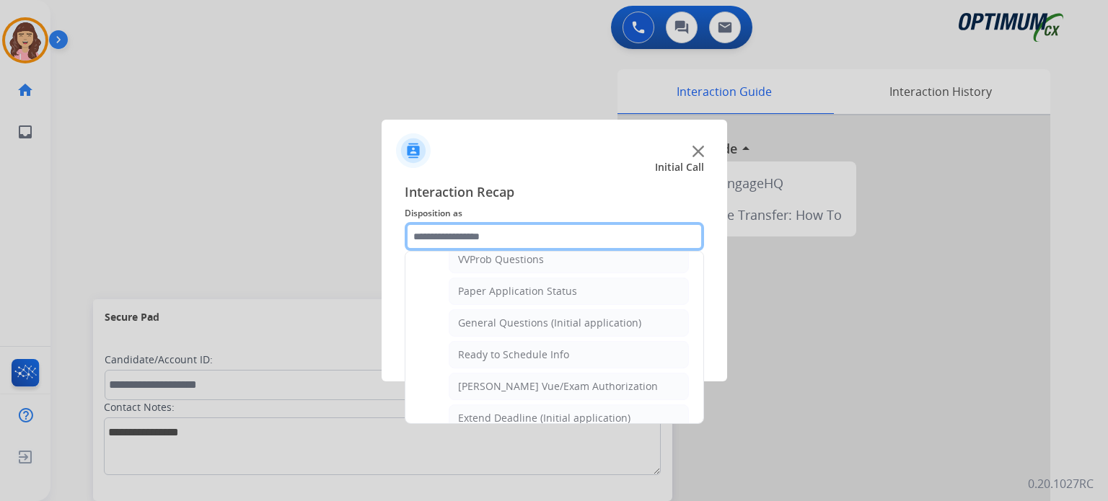
scroll to position [757, 0]
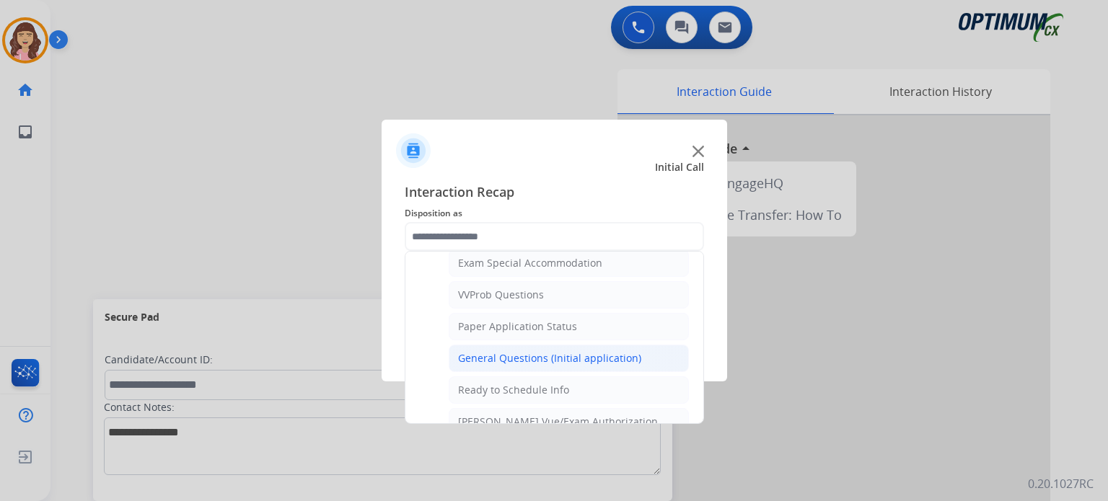
click at [523, 351] on div "General Questions (Initial application)" at bounding box center [549, 358] width 183 height 14
type input "**********"
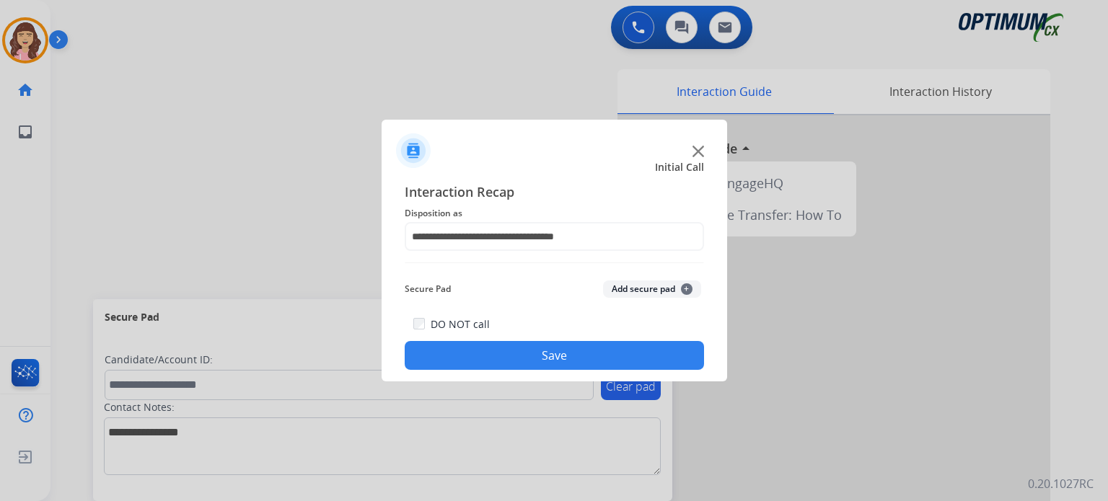
click at [552, 337] on div "DO NOT call Save" at bounding box center [554, 342] width 299 height 55
click at [567, 355] on button "Save" at bounding box center [554, 355] width 299 height 29
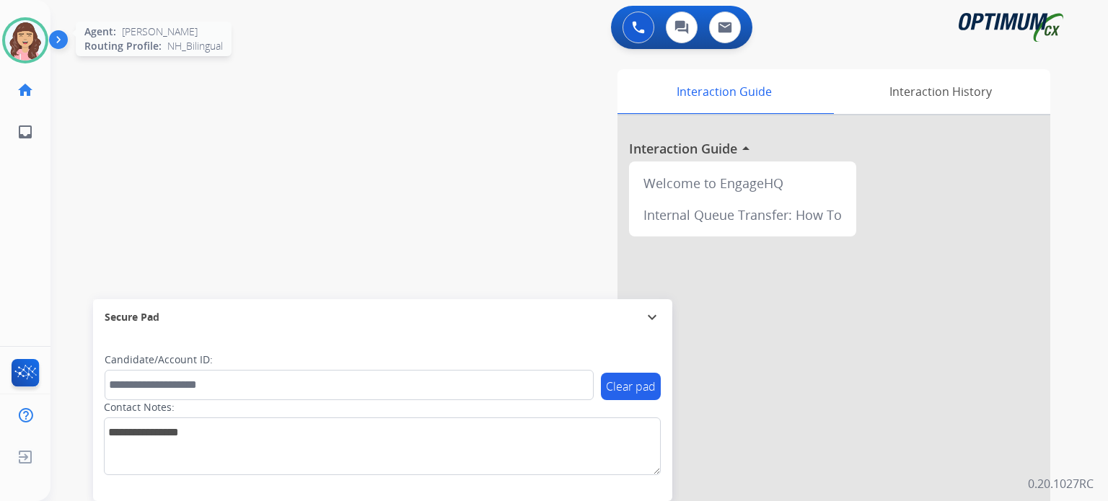
click at [26, 28] on img at bounding box center [25, 40] width 40 height 40
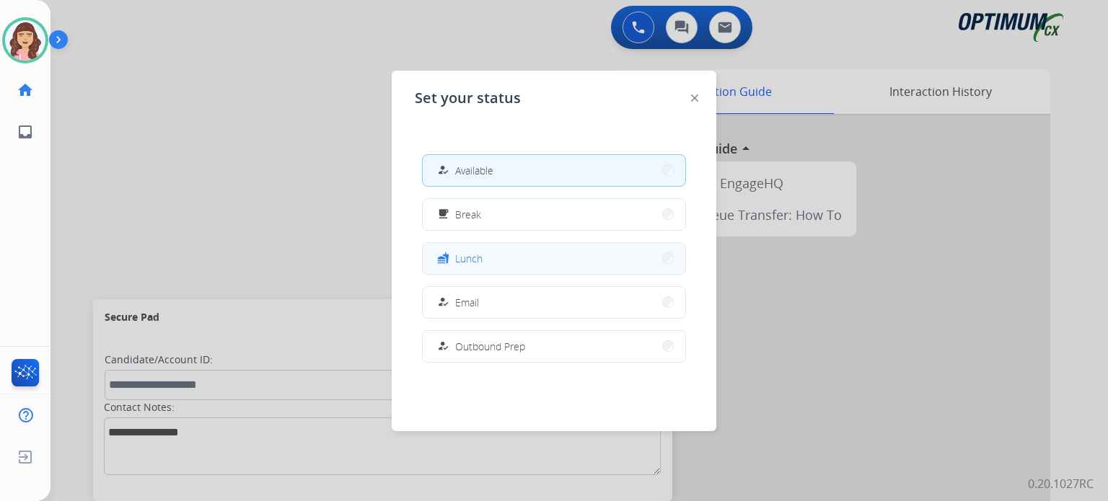
click at [485, 264] on button "fastfood Lunch" at bounding box center [554, 258] width 263 height 31
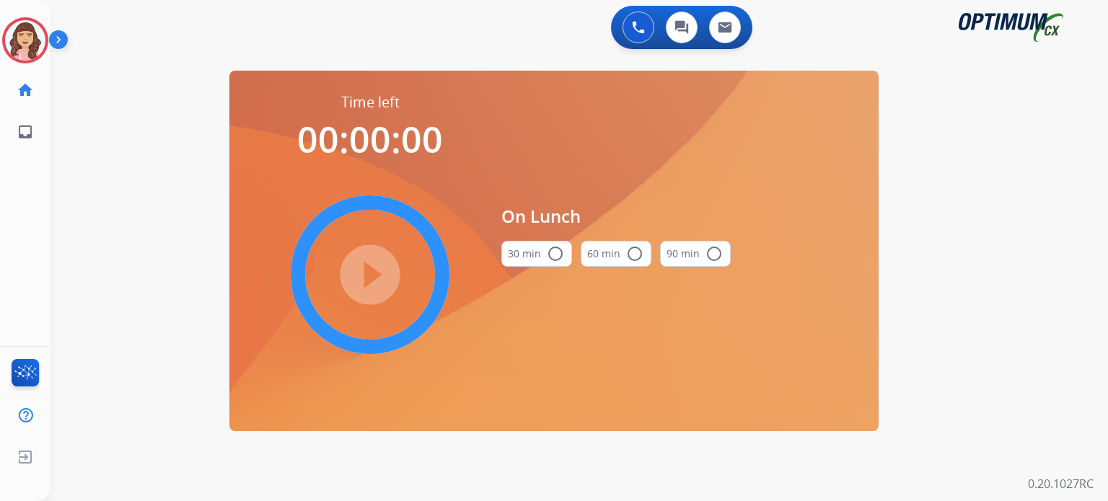
click at [551, 258] on mat-icon "radio_button_unchecked" at bounding box center [555, 253] width 17 height 17
click at [367, 276] on mat-icon "play_circle_filled" at bounding box center [369, 274] width 17 height 17
